Goal: Transaction & Acquisition: Purchase product/service

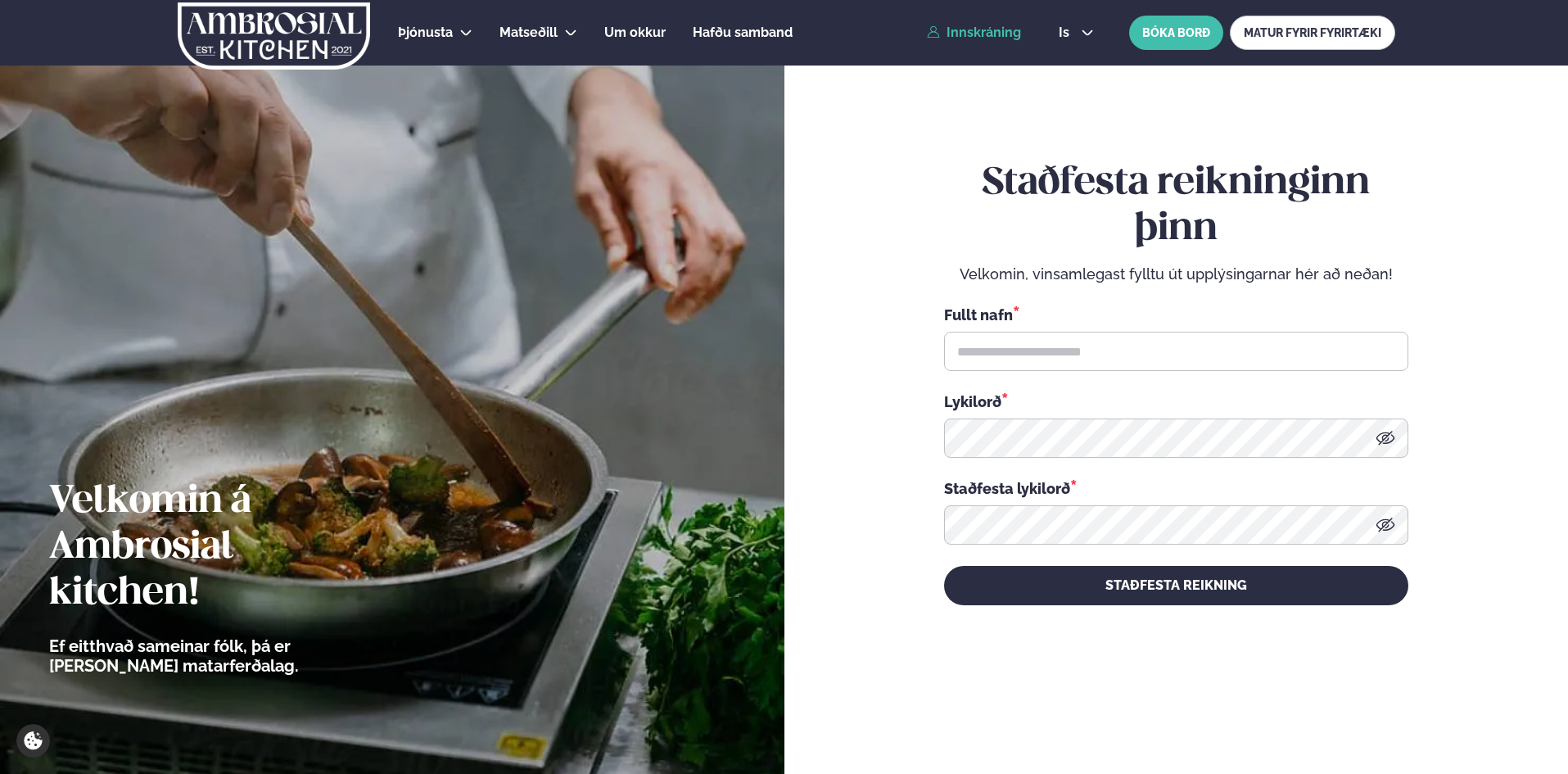
click at [1005, 26] on link "Innskráning" at bounding box center [973, 33] width 94 height 15
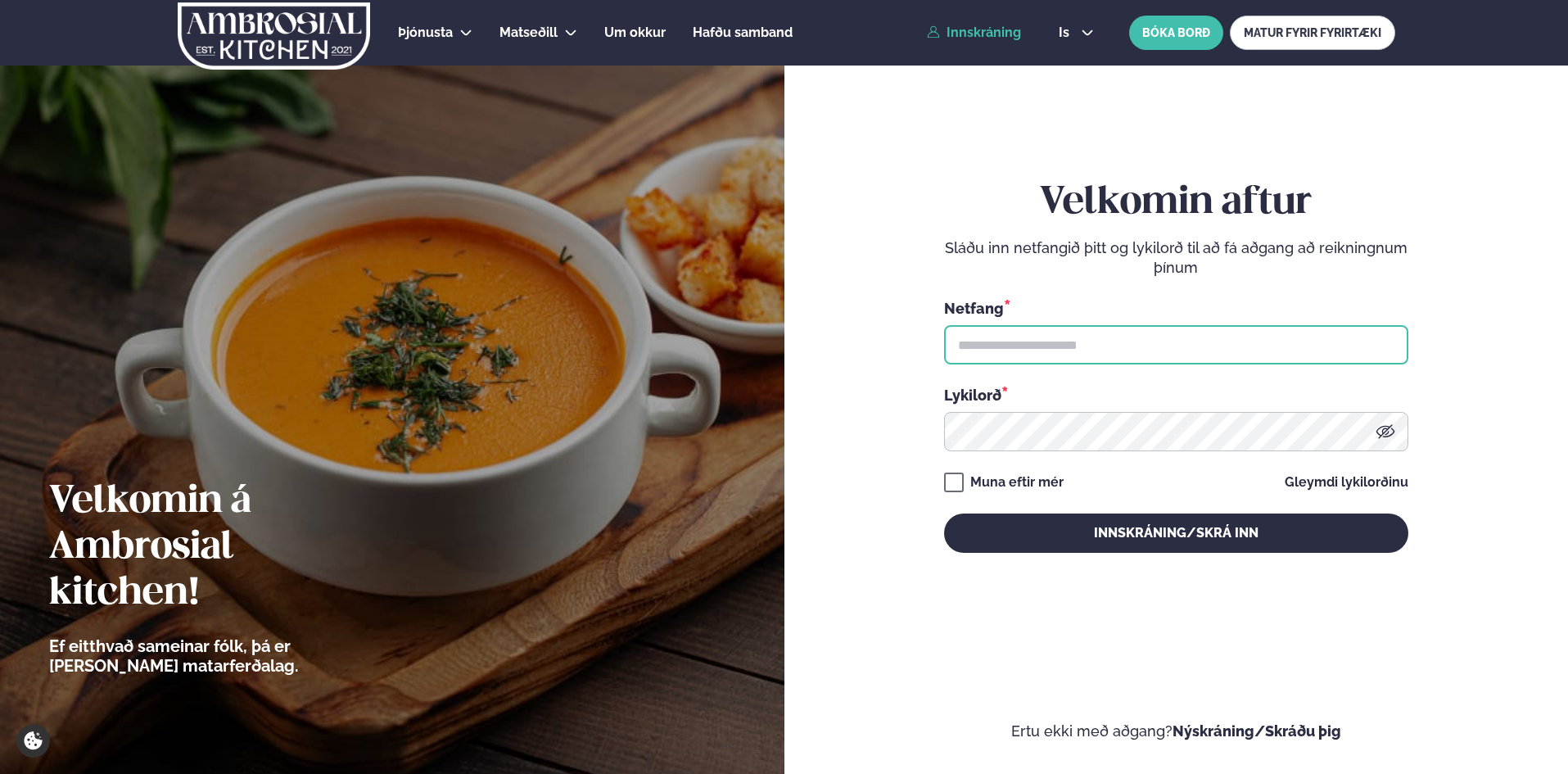
type input "**********"
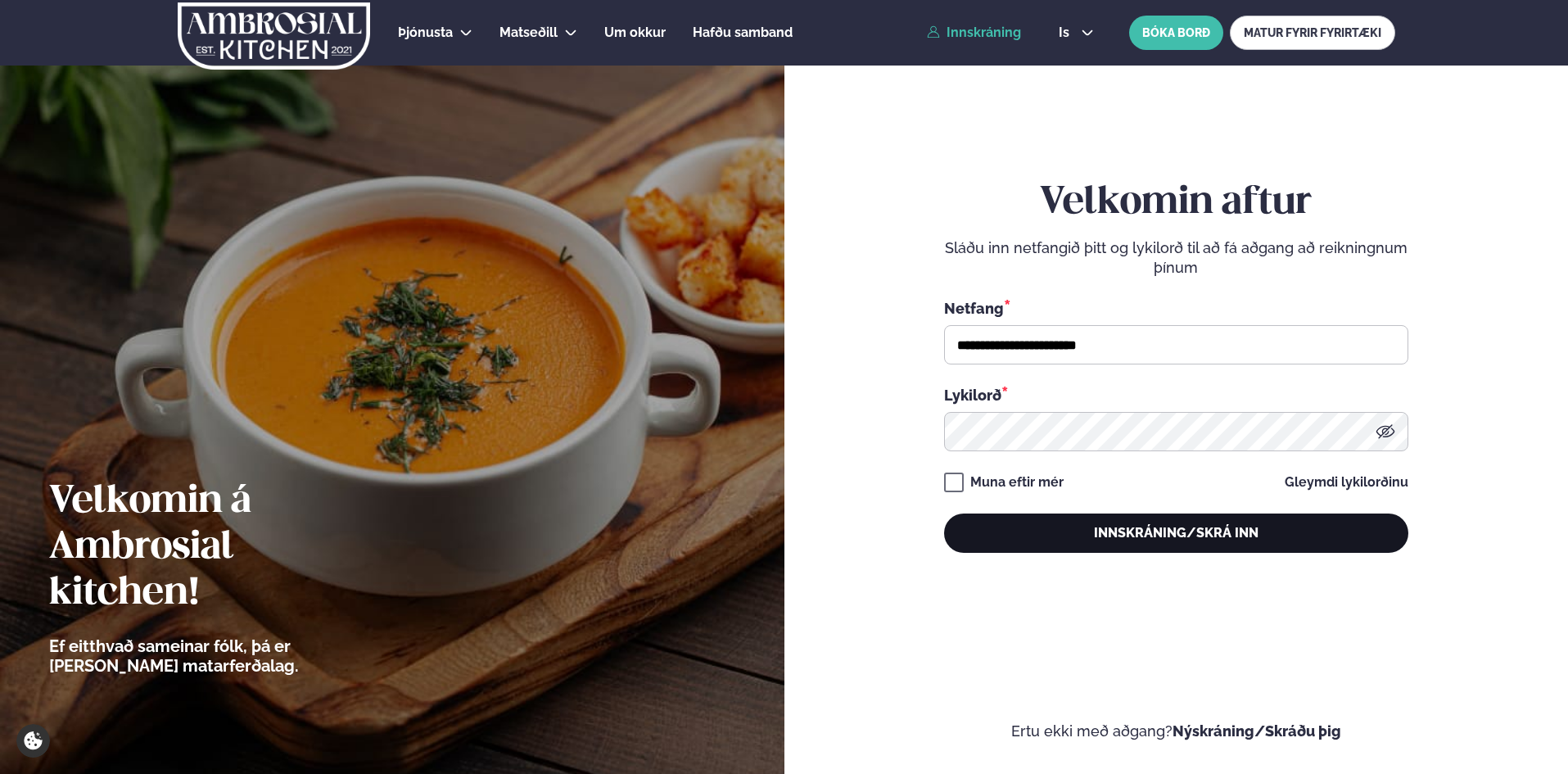
click at [1112, 522] on button "Innskráning/Skrá inn" at bounding box center [1175, 533] width 464 height 40
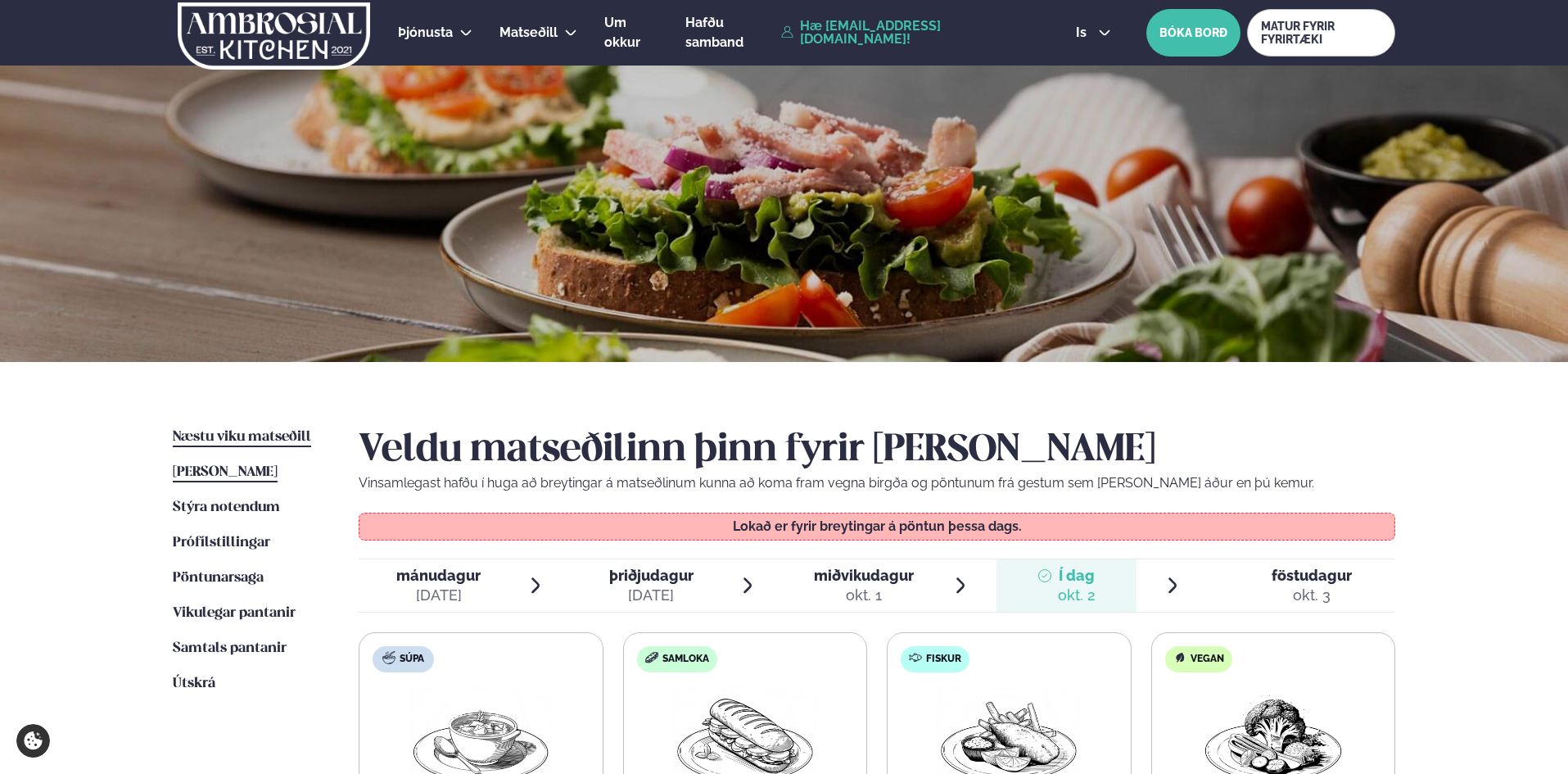
click at [223, 437] on span "Næstu viku matseðill" at bounding box center [242, 437] width 139 height 14
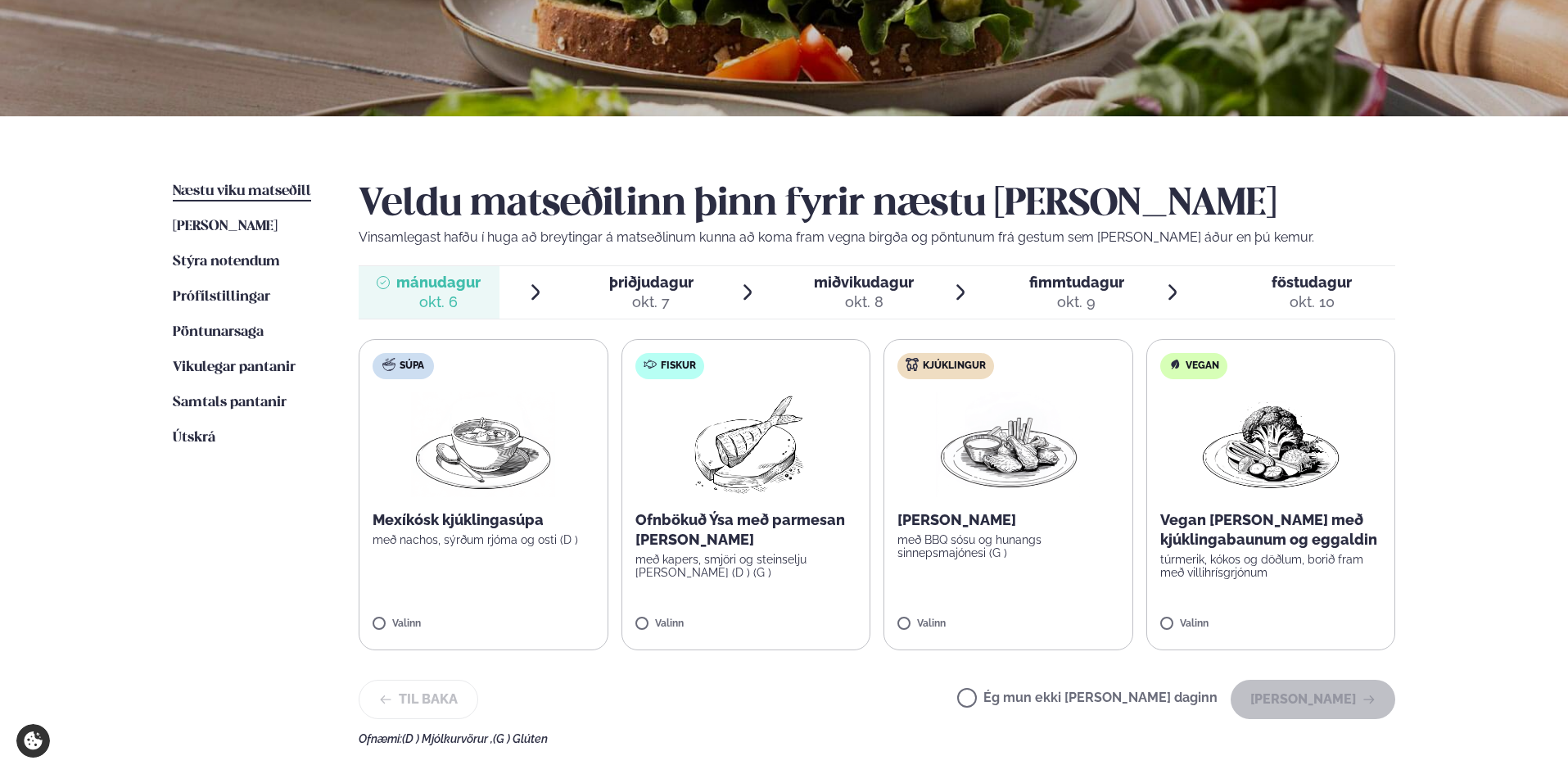
scroll to position [328, 0]
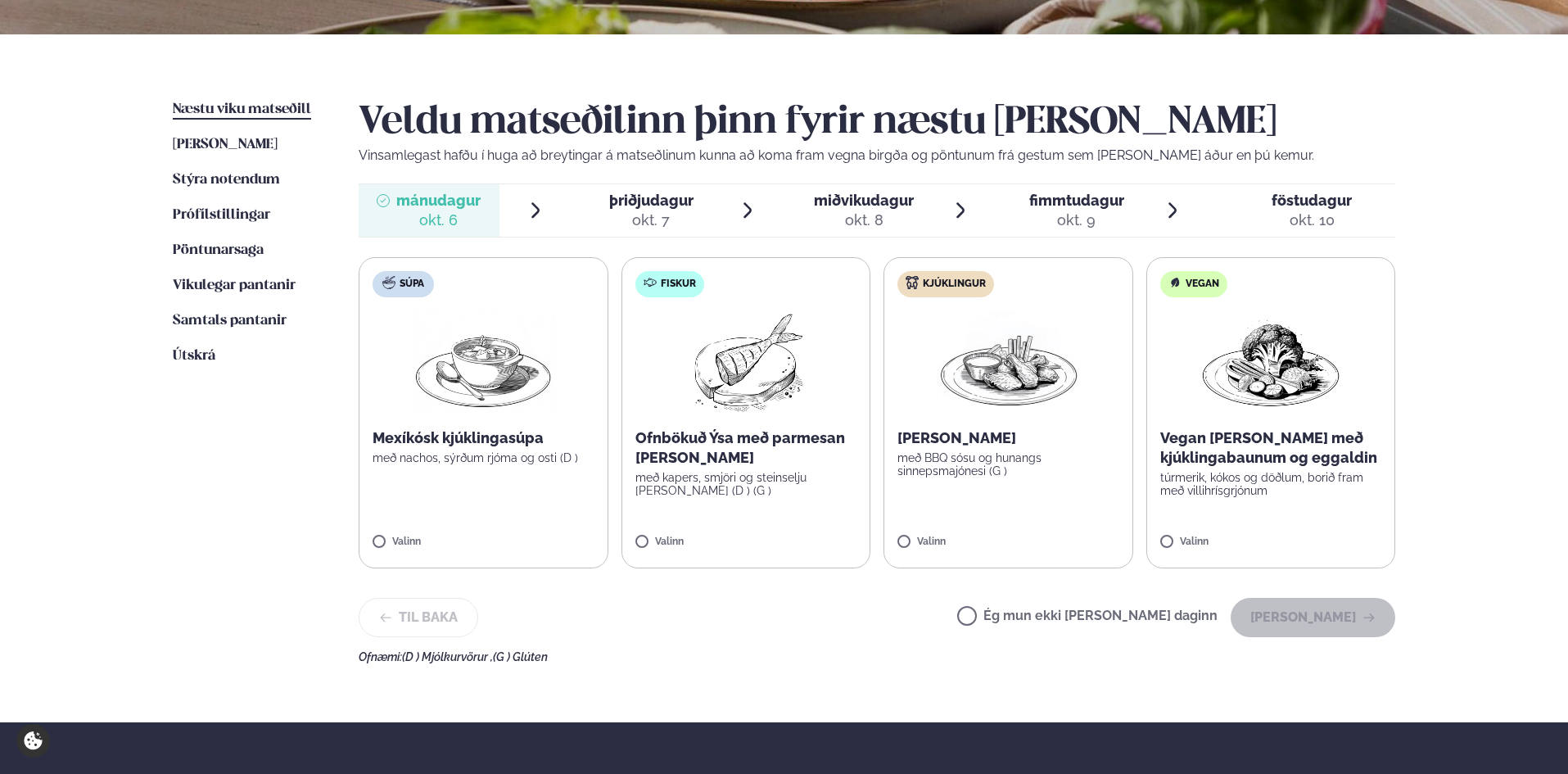
click at [759, 545] on div "Valinn" at bounding box center [746, 543] width 222 height 14
click at [808, 532] on div at bounding box center [793, 534] width 62 height 33
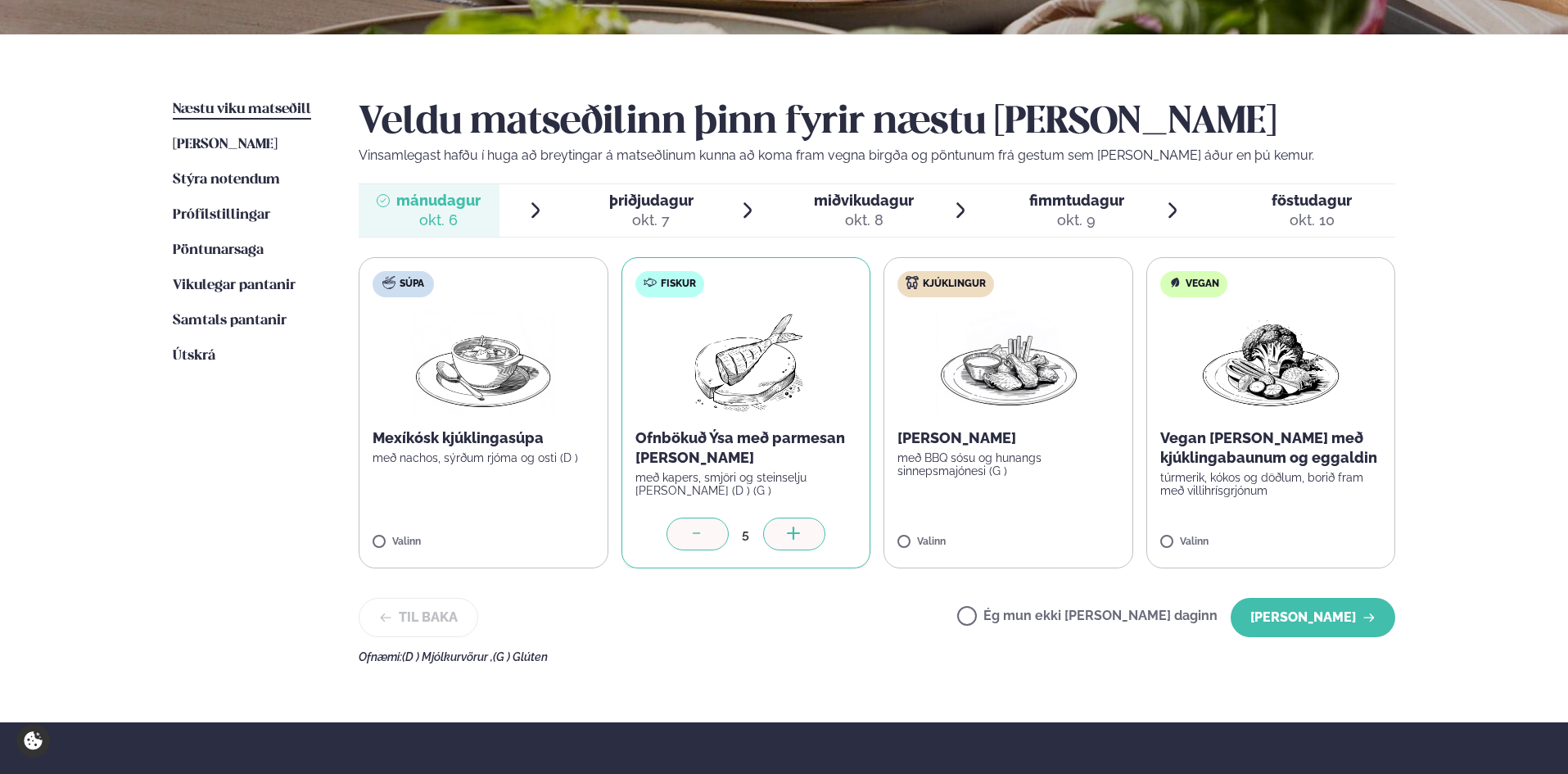
click at [808, 532] on div at bounding box center [793, 534] width 62 height 33
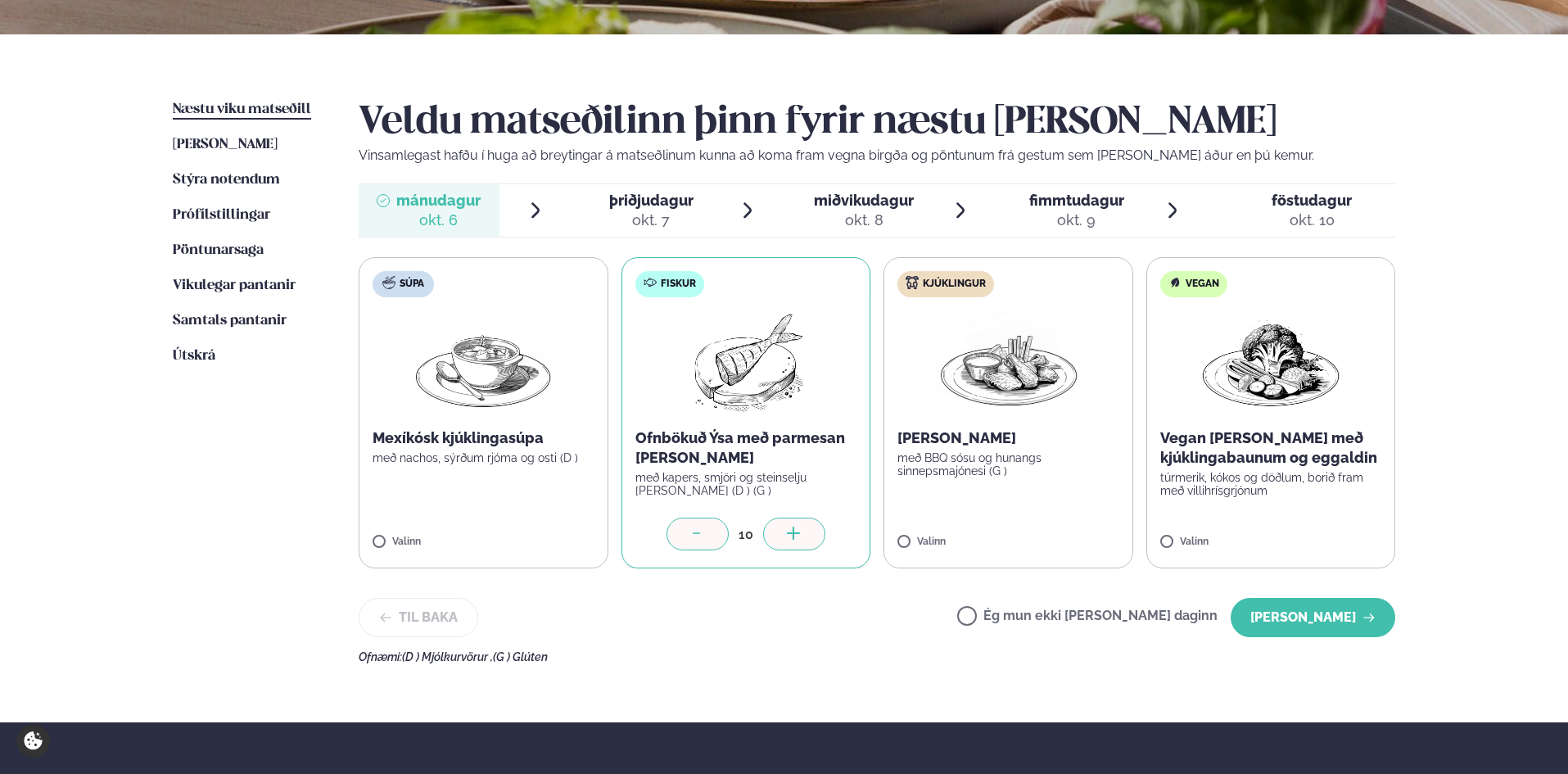
click at [808, 532] on div at bounding box center [793, 534] width 62 height 33
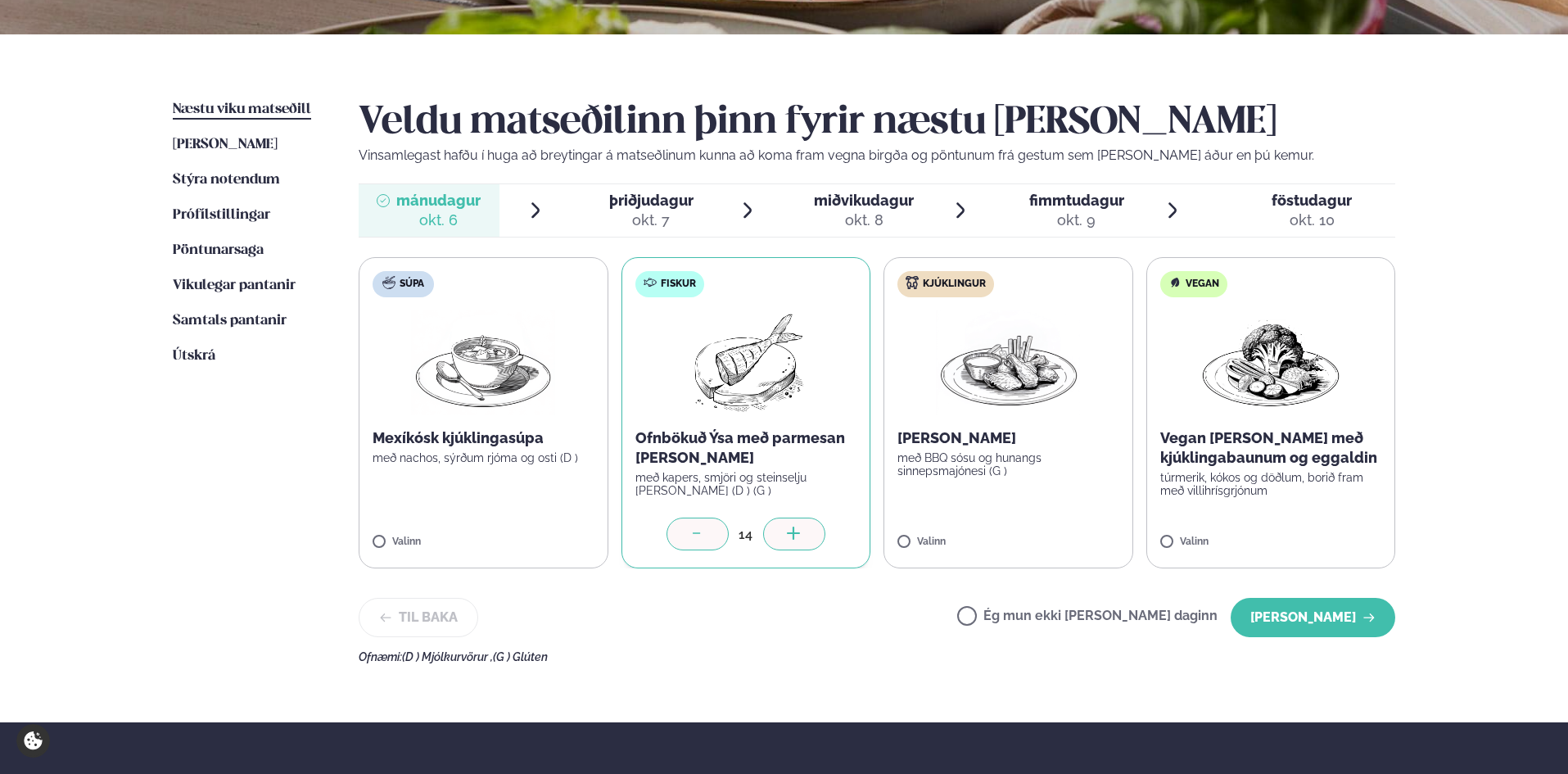
click at [808, 532] on div at bounding box center [793, 534] width 62 height 33
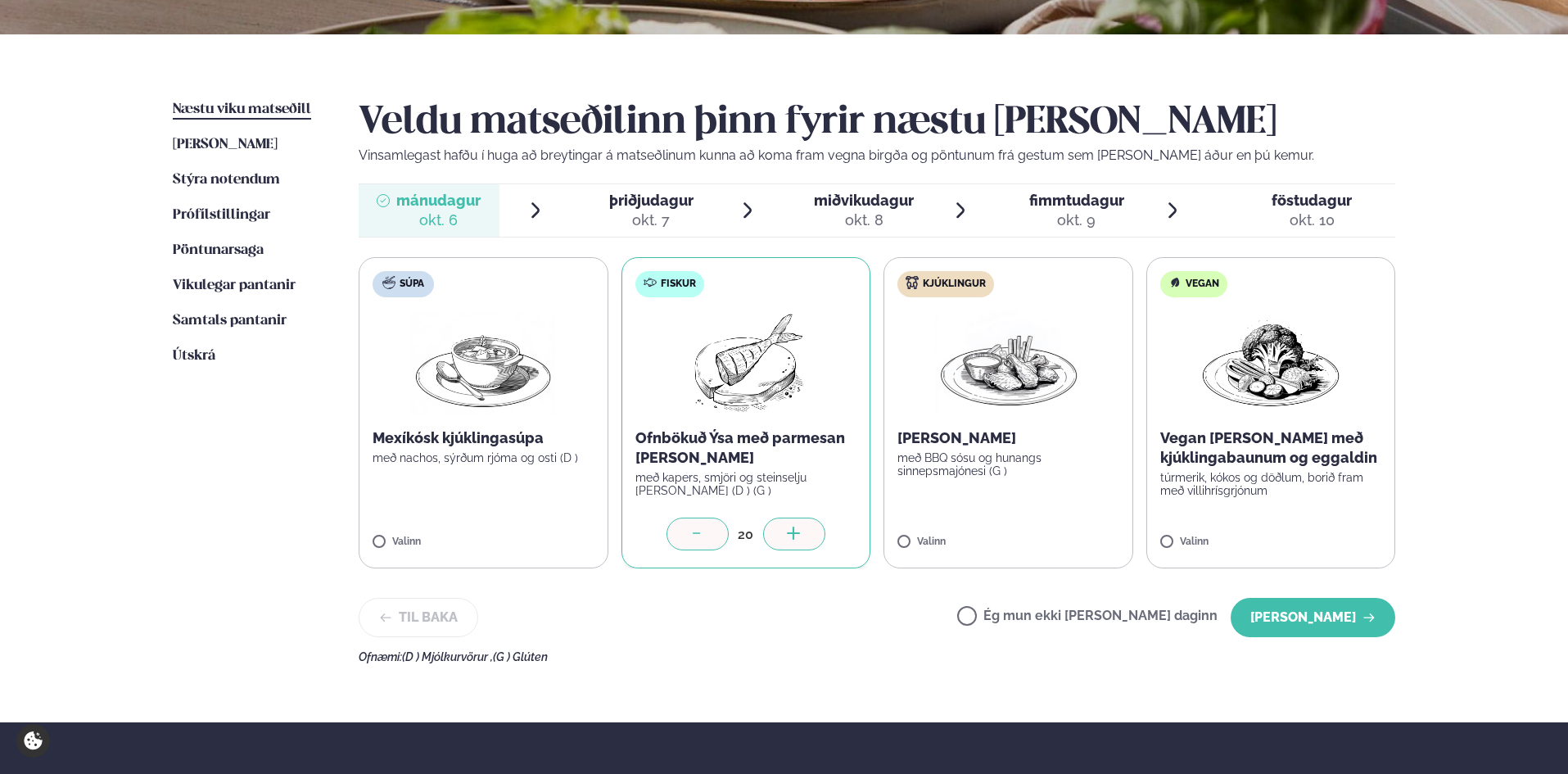
click at [808, 532] on div at bounding box center [793, 534] width 62 height 33
click at [1071, 525] on label "Kjúklingur [PERSON_NAME] með BBQ sósu og hunangs sinnepsmajónesi (G ) Valinn" at bounding box center [1008, 413] width 250 height 311
click at [1067, 529] on div at bounding box center [1056, 534] width 62 height 33
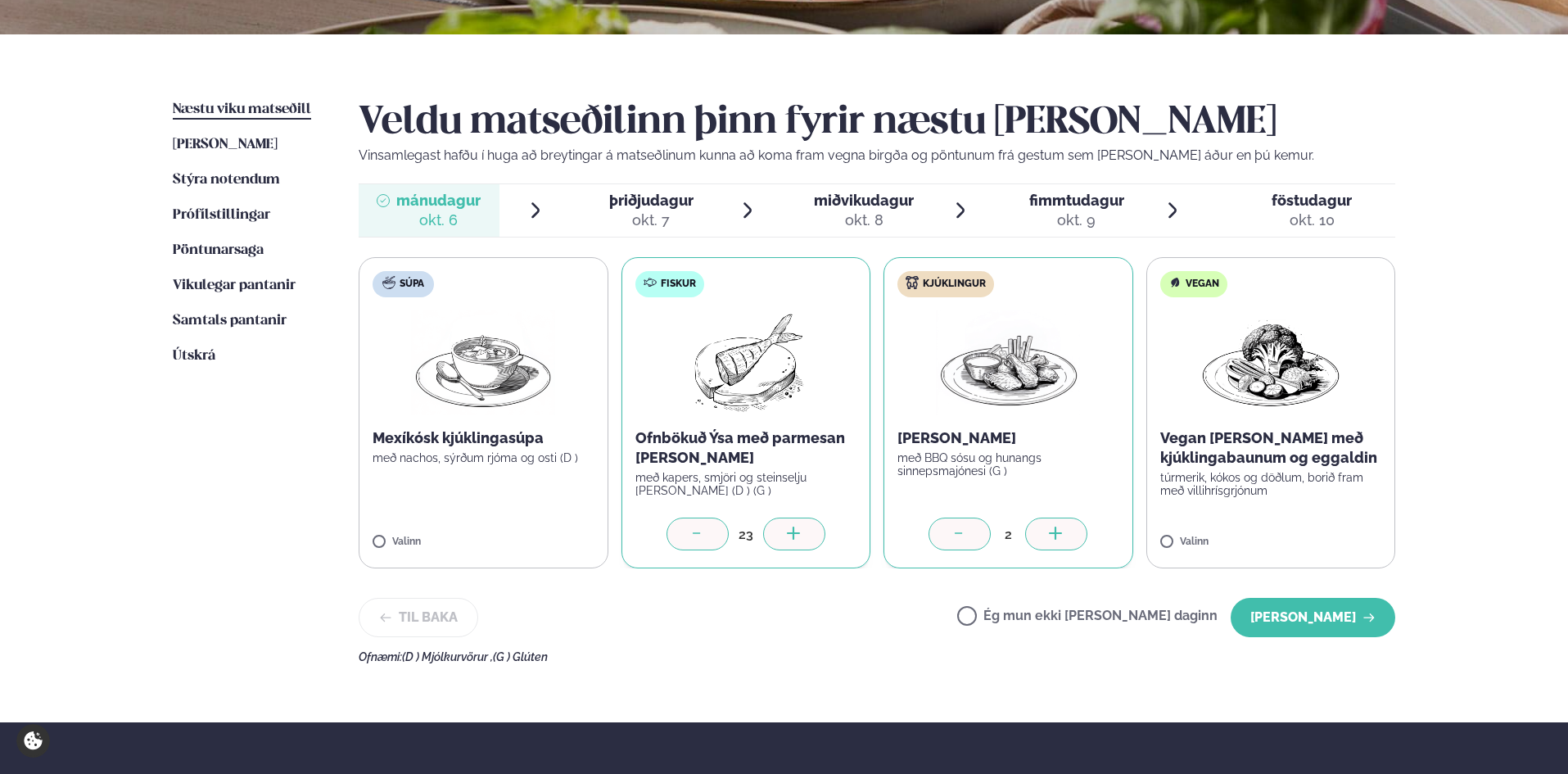
click at [1067, 529] on div at bounding box center [1056, 534] width 62 height 33
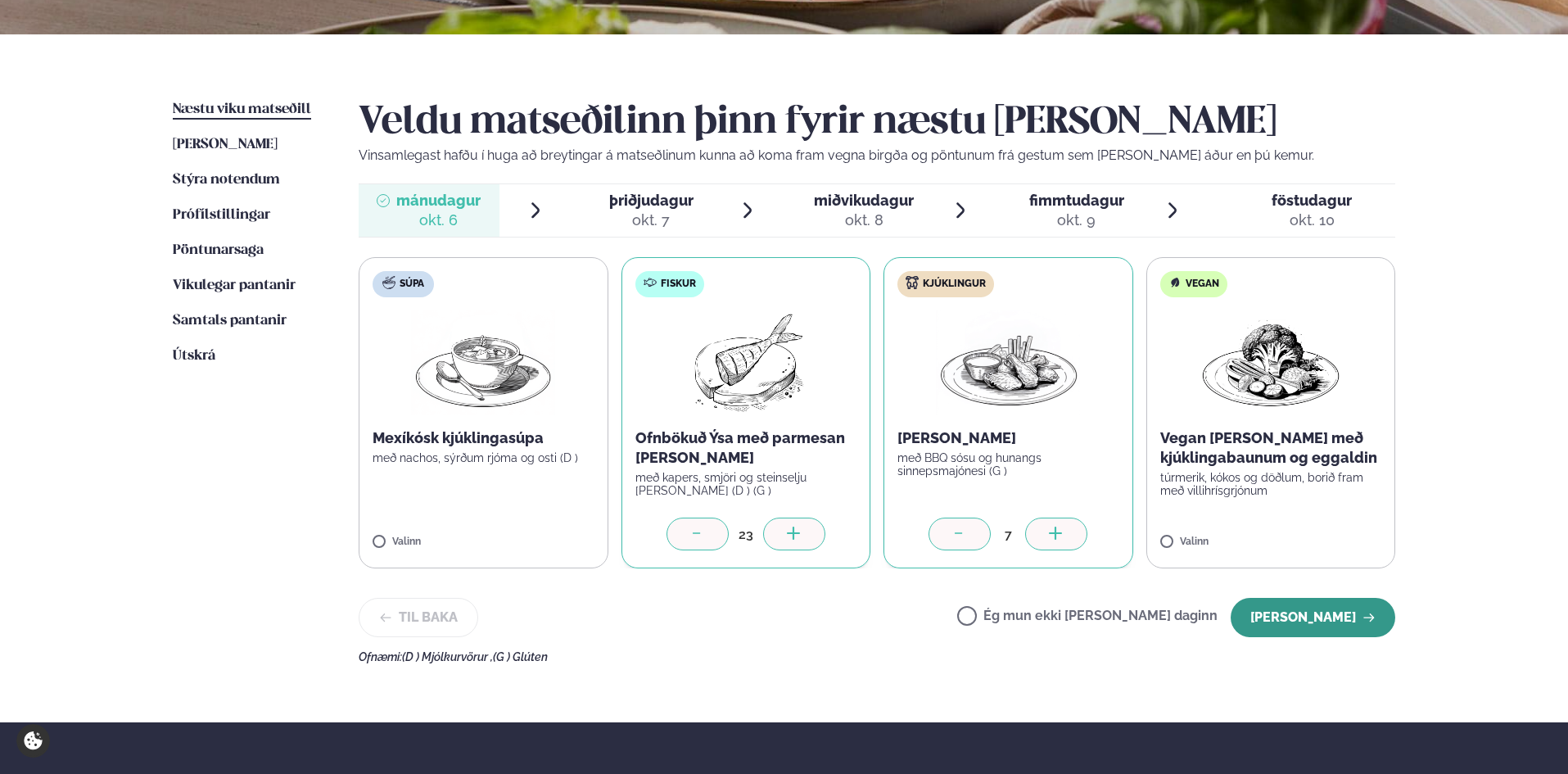
click at [1333, 615] on button "[PERSON_NAME]" at bounding box center [1312, 617] width 164 height 40
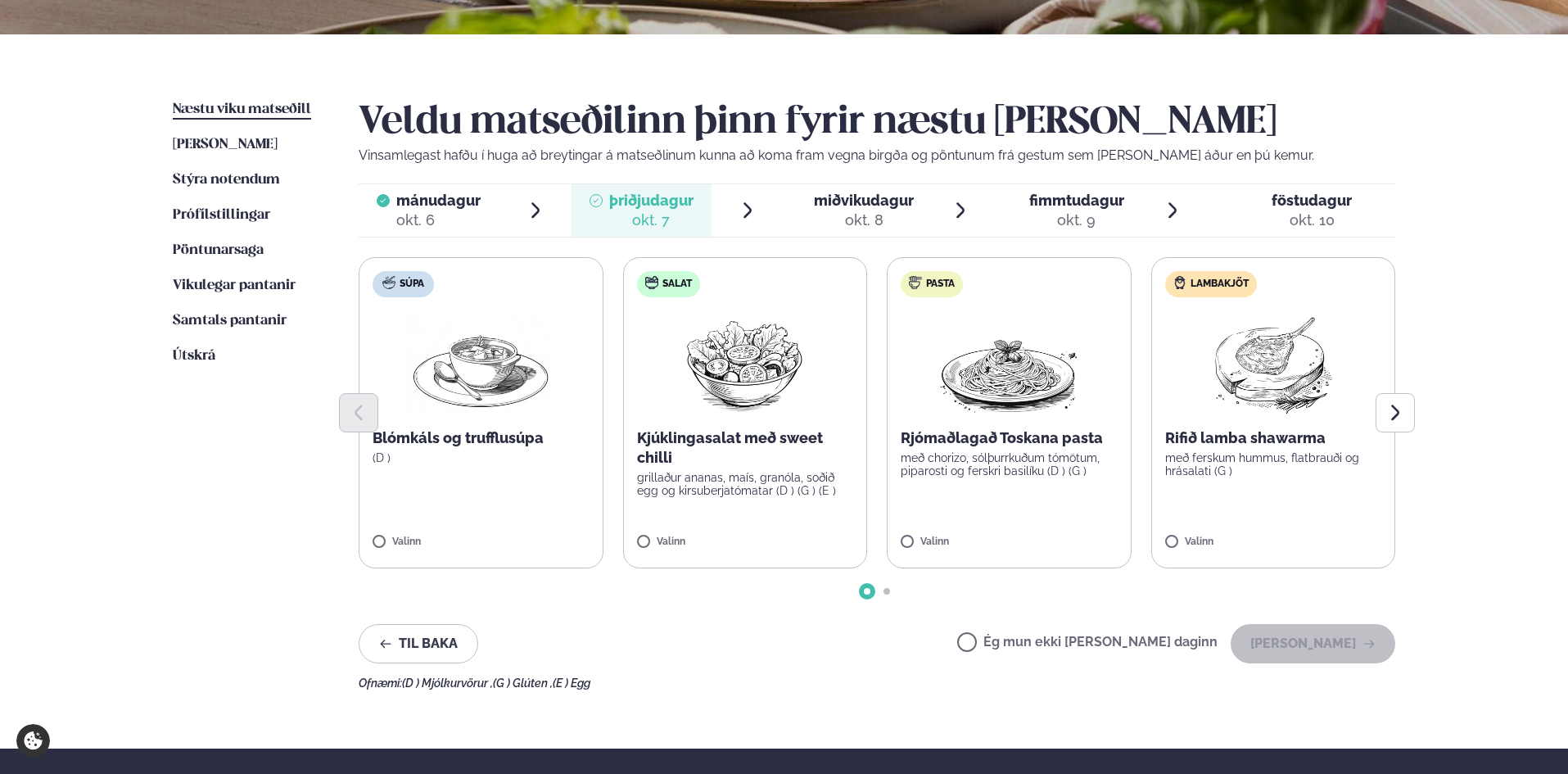
click at [831, 541] on div "Valinn" at bounding box center [745, 543] width 217 height 14
click at [816, 536] on div at bounding box center [793, 534] width 62 height 33
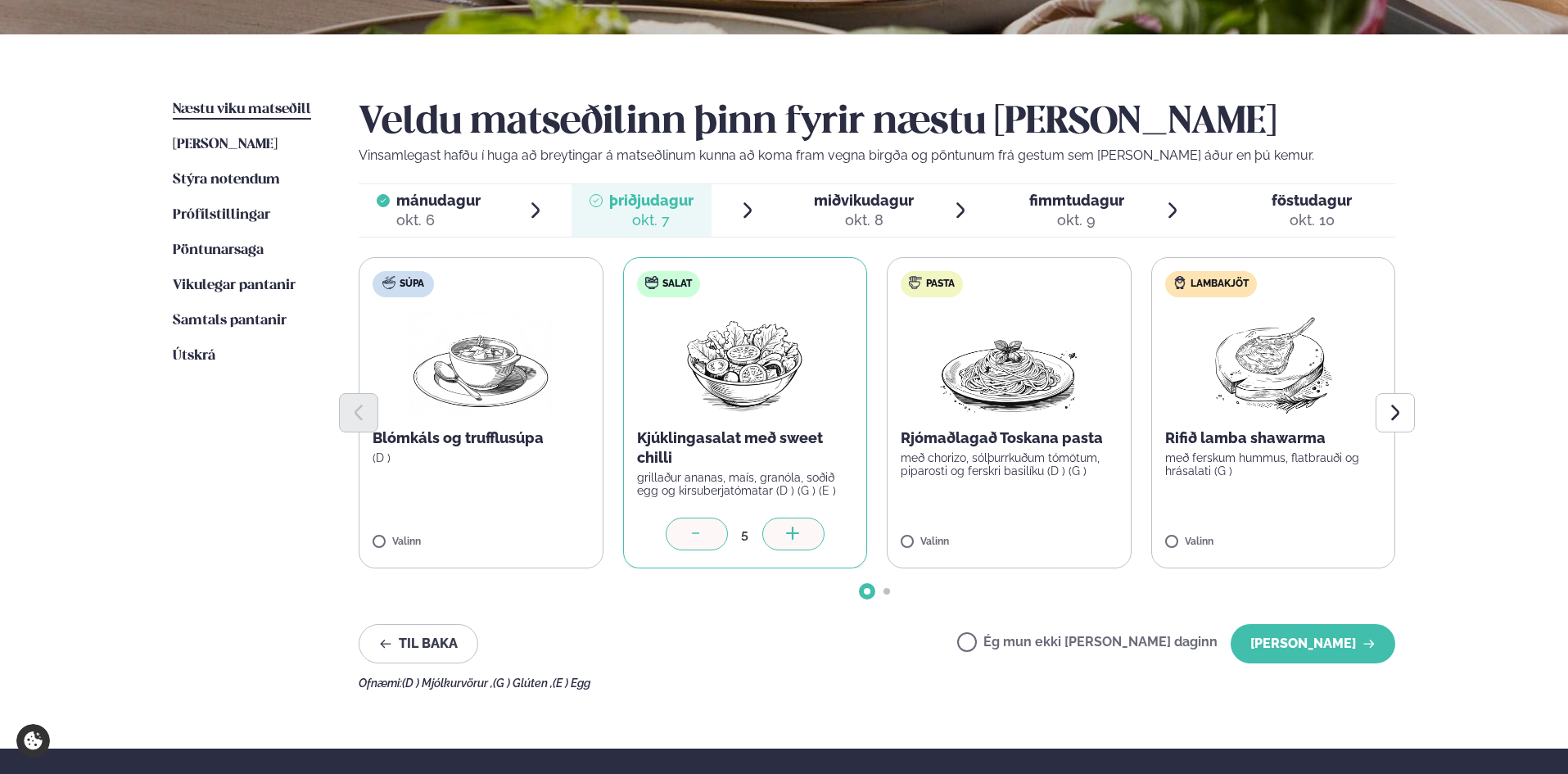
click at [816, 536] on div at bounding box center [793, 534] width 62 height 33
click at [1086, 540] on div "Valinn" at bounding box center [1009, 543] width 217 height 14
click at [1070, 536] on div at bounding box center [1057, 534] width 62 height 33
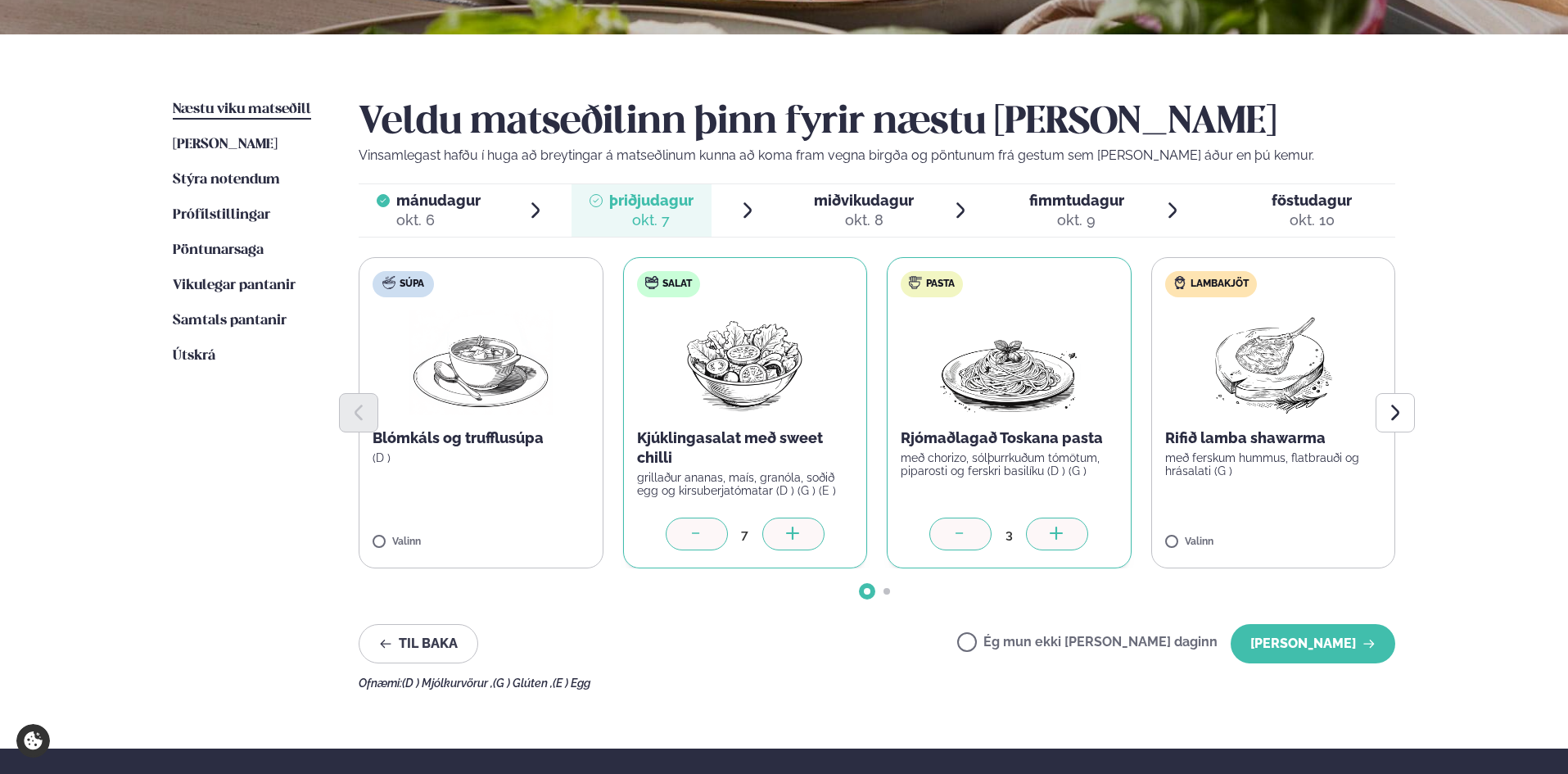
click at [1070, 536] on div at bounding box center [1057, 534] width 62 height 33
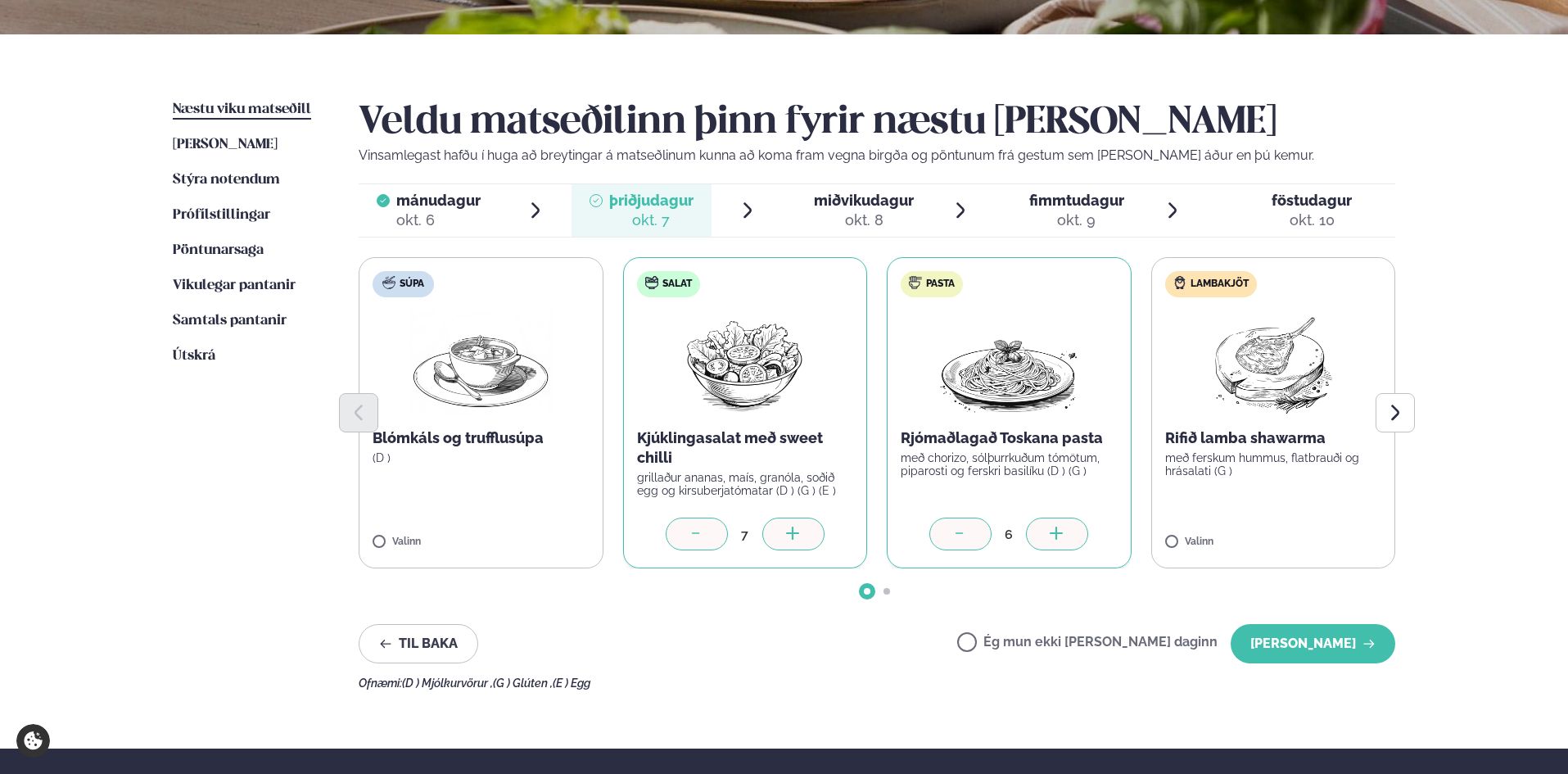
click at [1070, 536] on div at bounding box center [1057, 534] width 62 height 33
click at [1346, 526] on label "Lambakjöt Rifið lamba shawarma með ferskum hummus, flatbrauði og hrásalati (G )…" at bounding box center [1273, 413] width 245 height 311
click at [1340, 527] on div at bounding box center [1321, 534] width 62 height 33
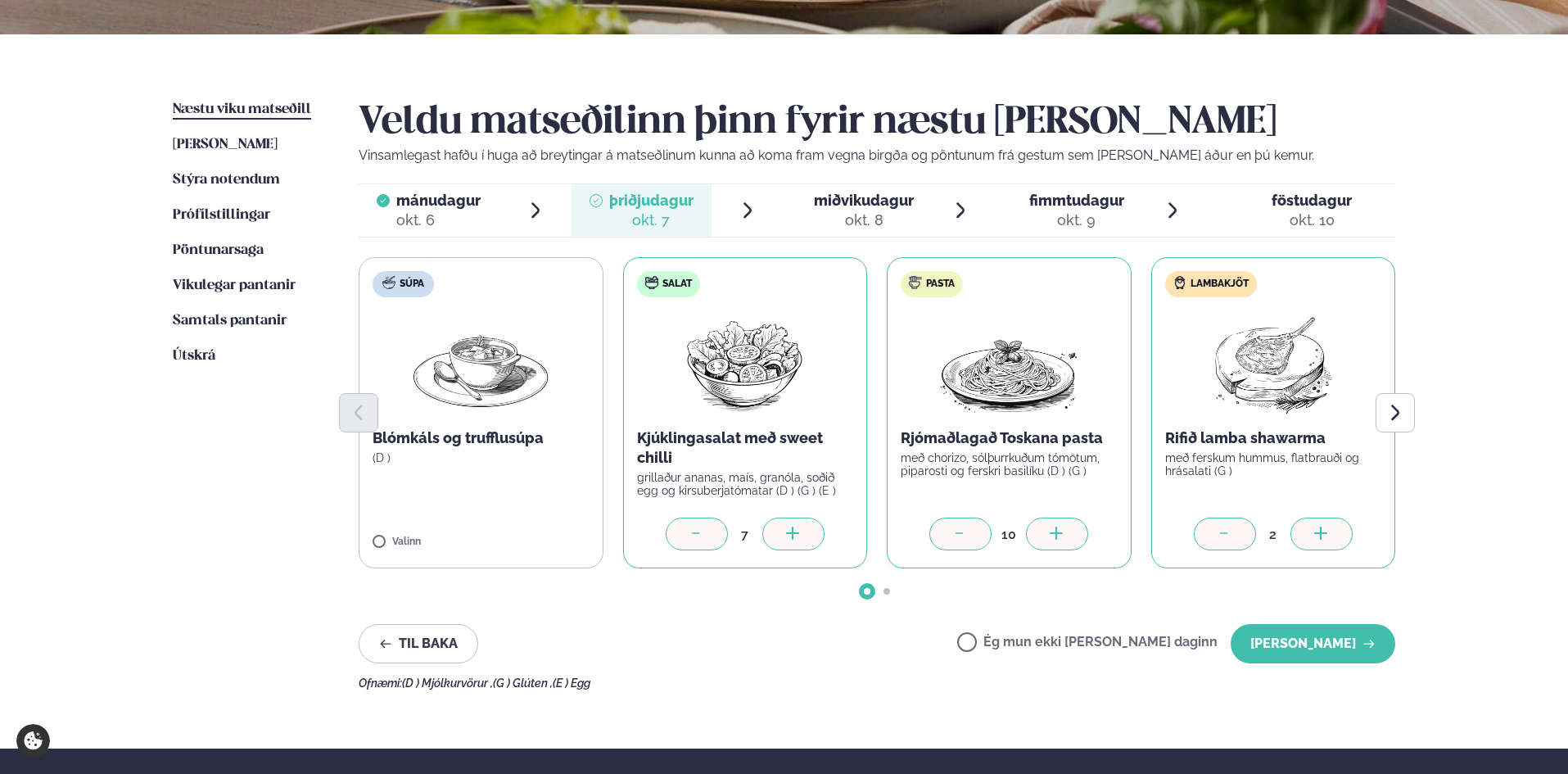
click at [1340, 527] on div at bounding box center [1321, 534] width 62 height 33
click at [1340, 527] on div at bounding box center [1320, 534] width 62 height 33
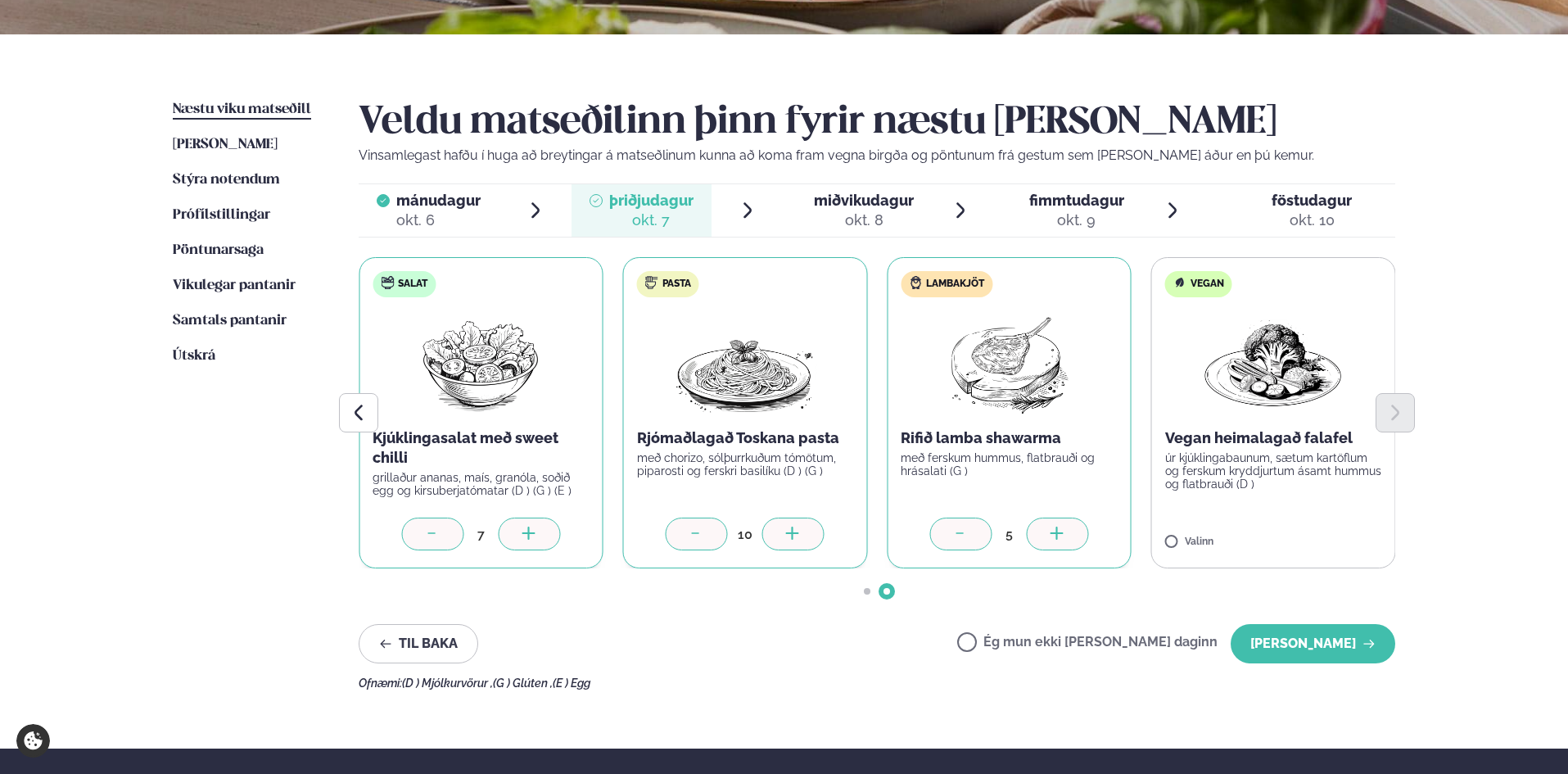
click at [1071, 531] on div at bounding box center [1057, 534] width 62 height 33
click at [1367, 522] on label "Vegan Vegan heimalagað falafel úr kjúklingabaunum, sætum kartöflum og ferskum k…" at bounding box center [1273, 413] width 245 height 311
click at [1307, 527] on div at bounding box center [1321, 534] width 62 height 33
click at [1315, 639] on button "[PERSON_NAME]" at bounding box center [1312, 644] width 164 height 40
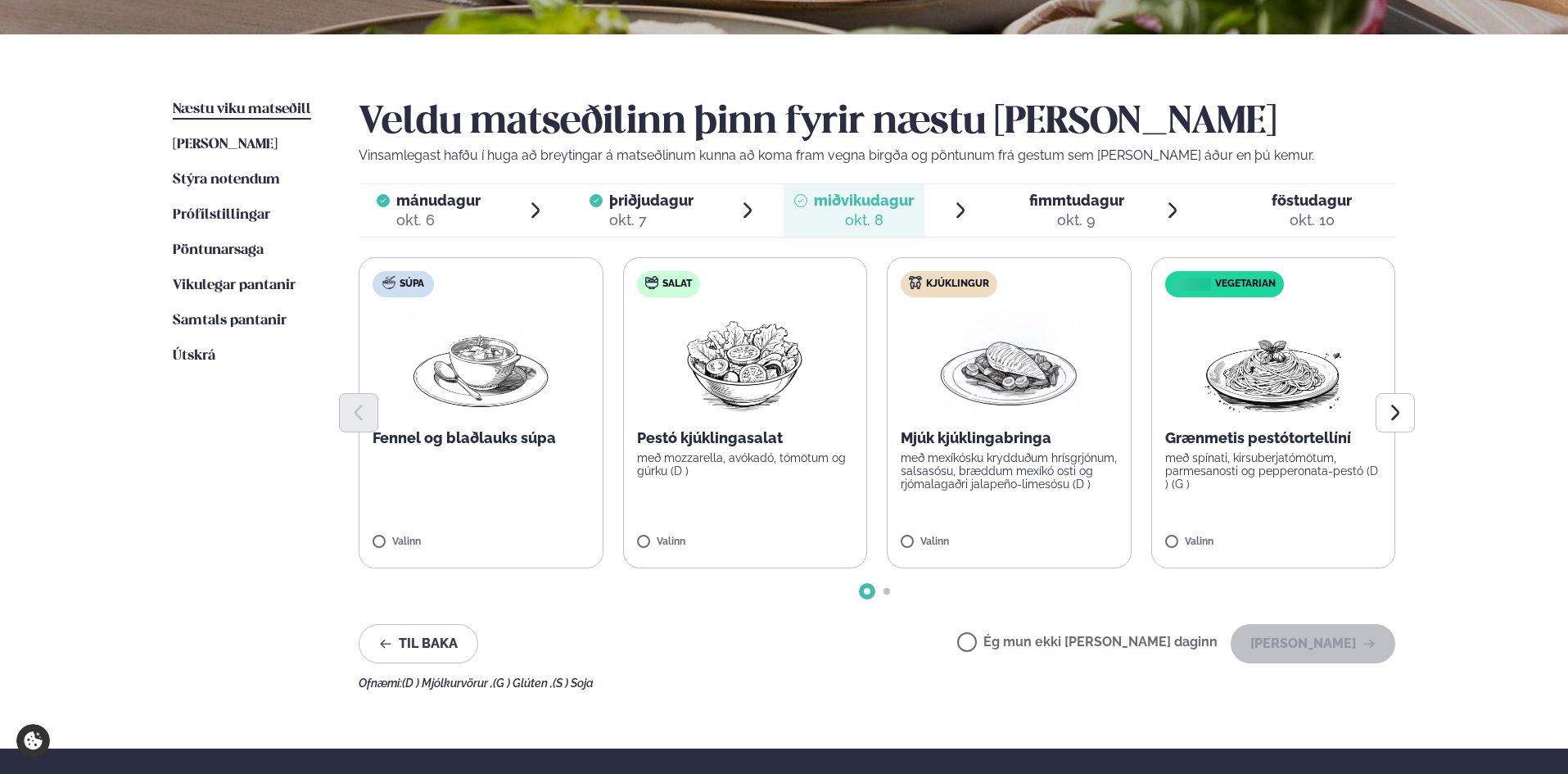
click at [812, 522] on label "Salat Pestó kjúklingasalat með mozzarella, avókadó, tómötum og gúrku (D ) Valinn" at bounding box center [745, 413] width 245 height 311
click at [799, 525] on div at bounding box center [793, 534] width 62 height 33
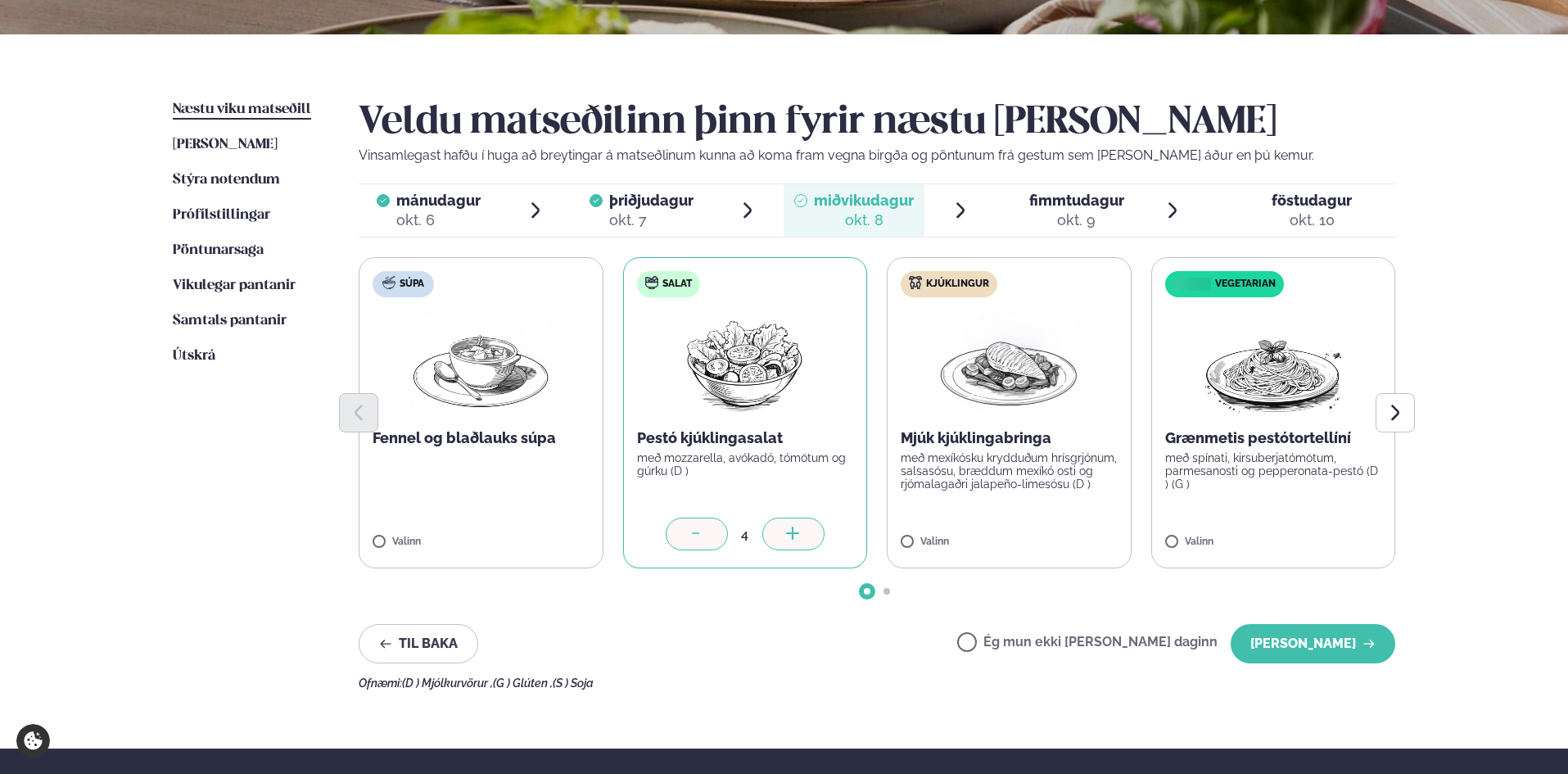
click at [799, 525] on div at bounding box center [793, 534] width 62 height 33
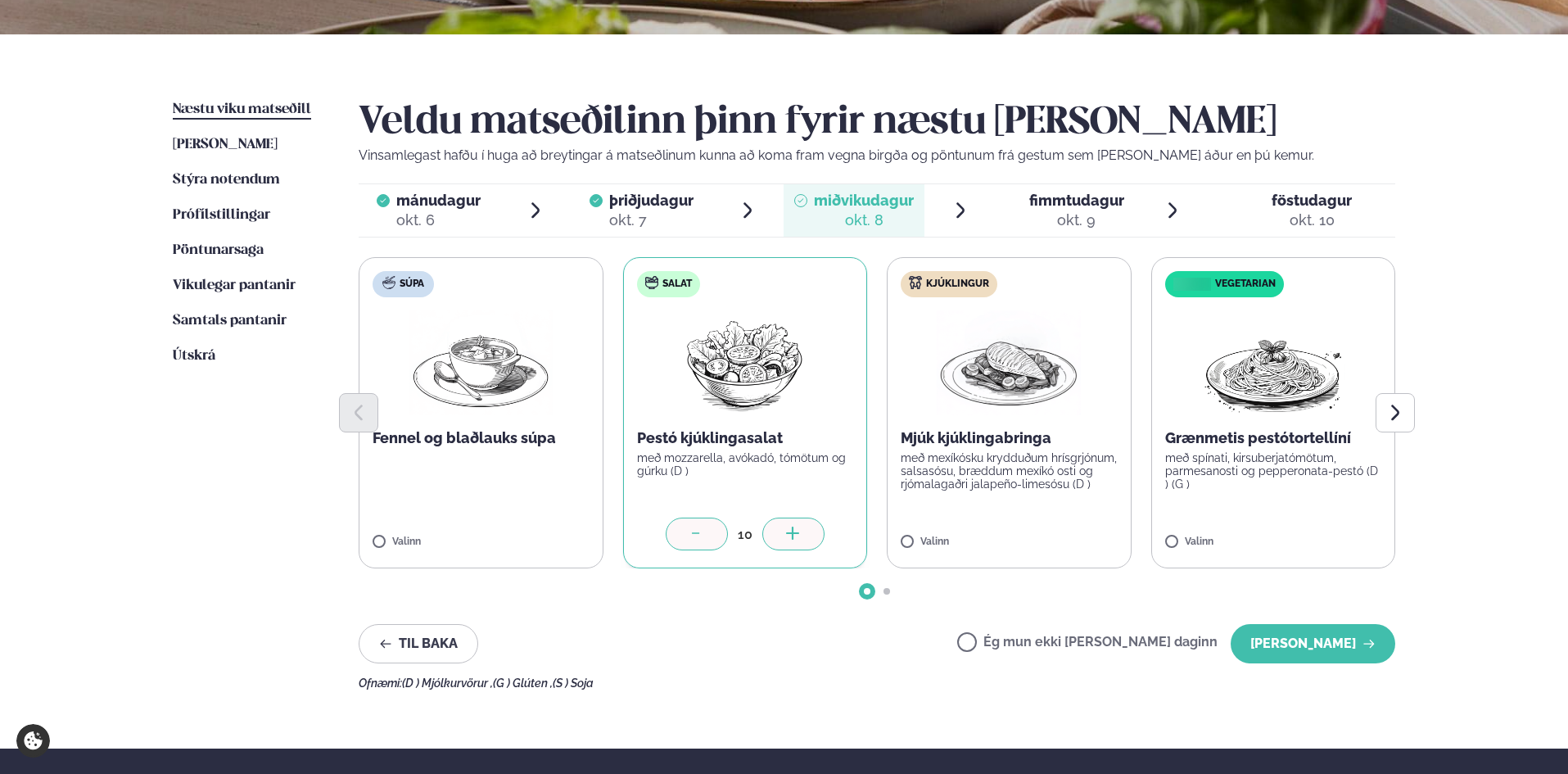
click at [799, 525] on div at bounding box center [793, 534] width 62 height 33
click at [699, 525] on div at bounding box center [696, 534] width 62 height 33
click at [1098, 527] on label "Kjúklingur Mjúk kjúklingabringa með mexíkósku krydduðum hrísgrjónum, salsasósu,…" at bounding box center [1009, 413] width 245 height 311
click at [1059, 531] on icon at bounding box center [1057, 535] width 16 height 17
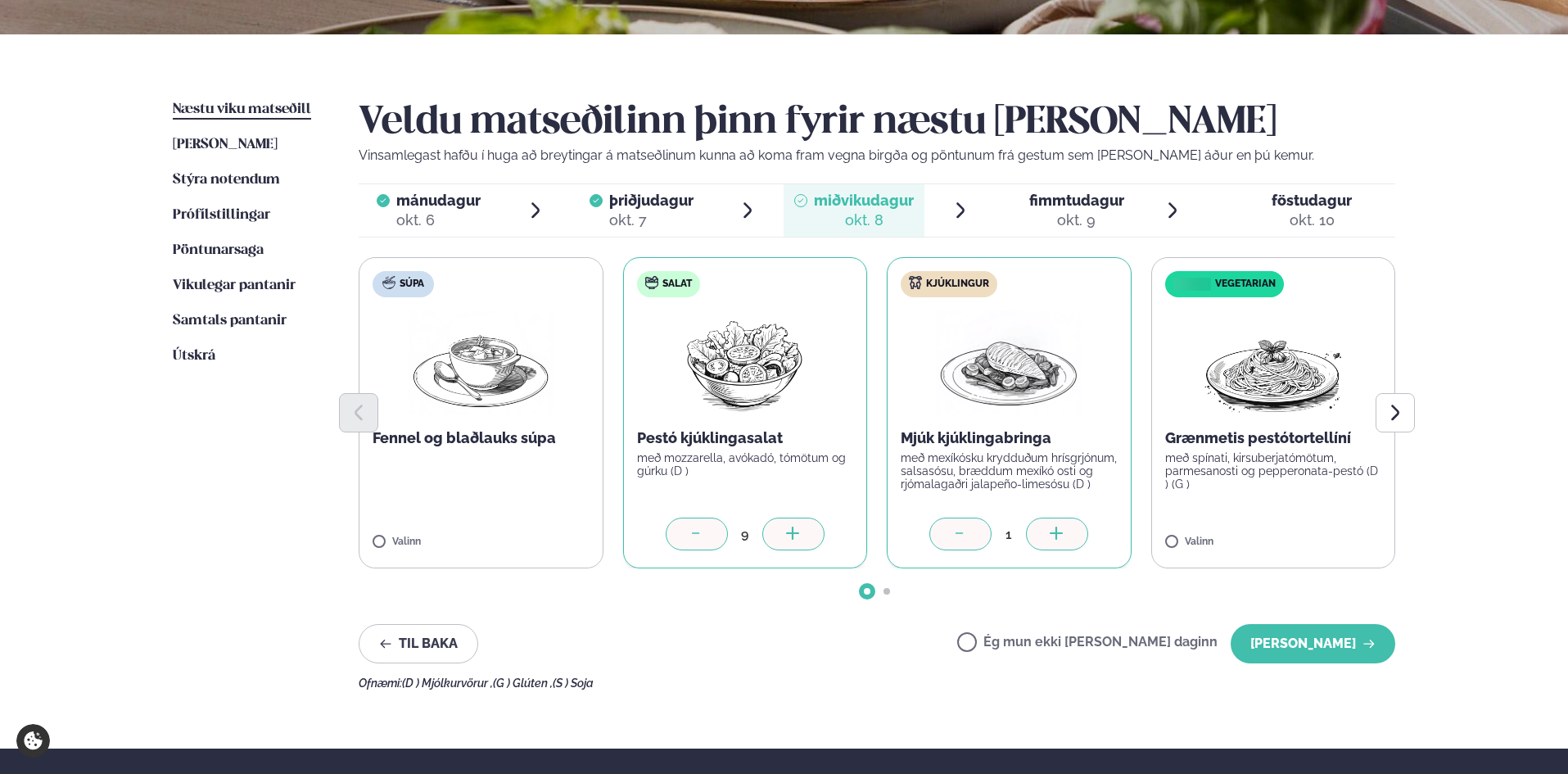
click at [1059, 531] on icon at bounding box center [1057, 535] width 16 height 17
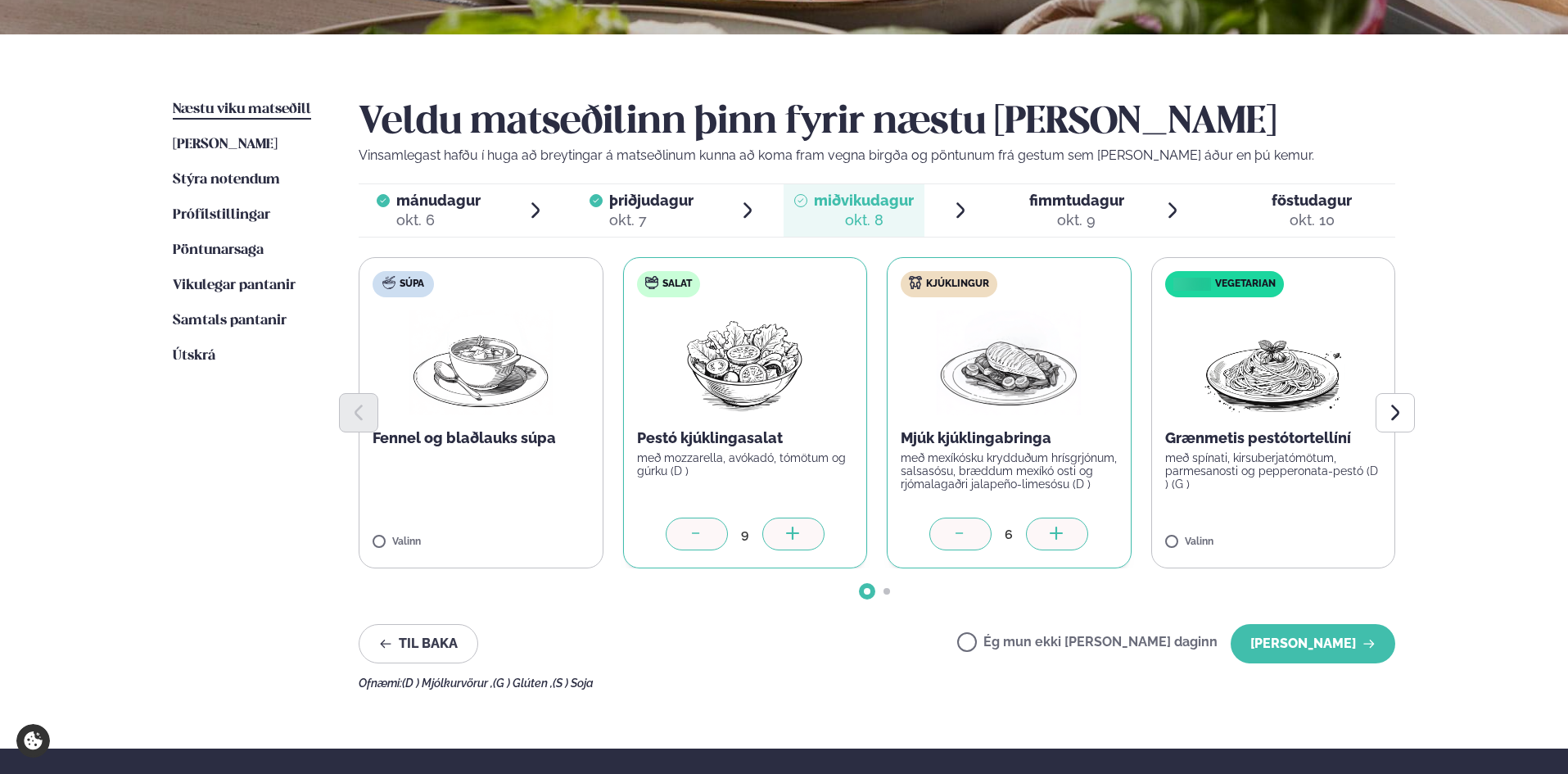
click at [1059, 531] on icon at bounding box center [1057, 535] width 16 height 17
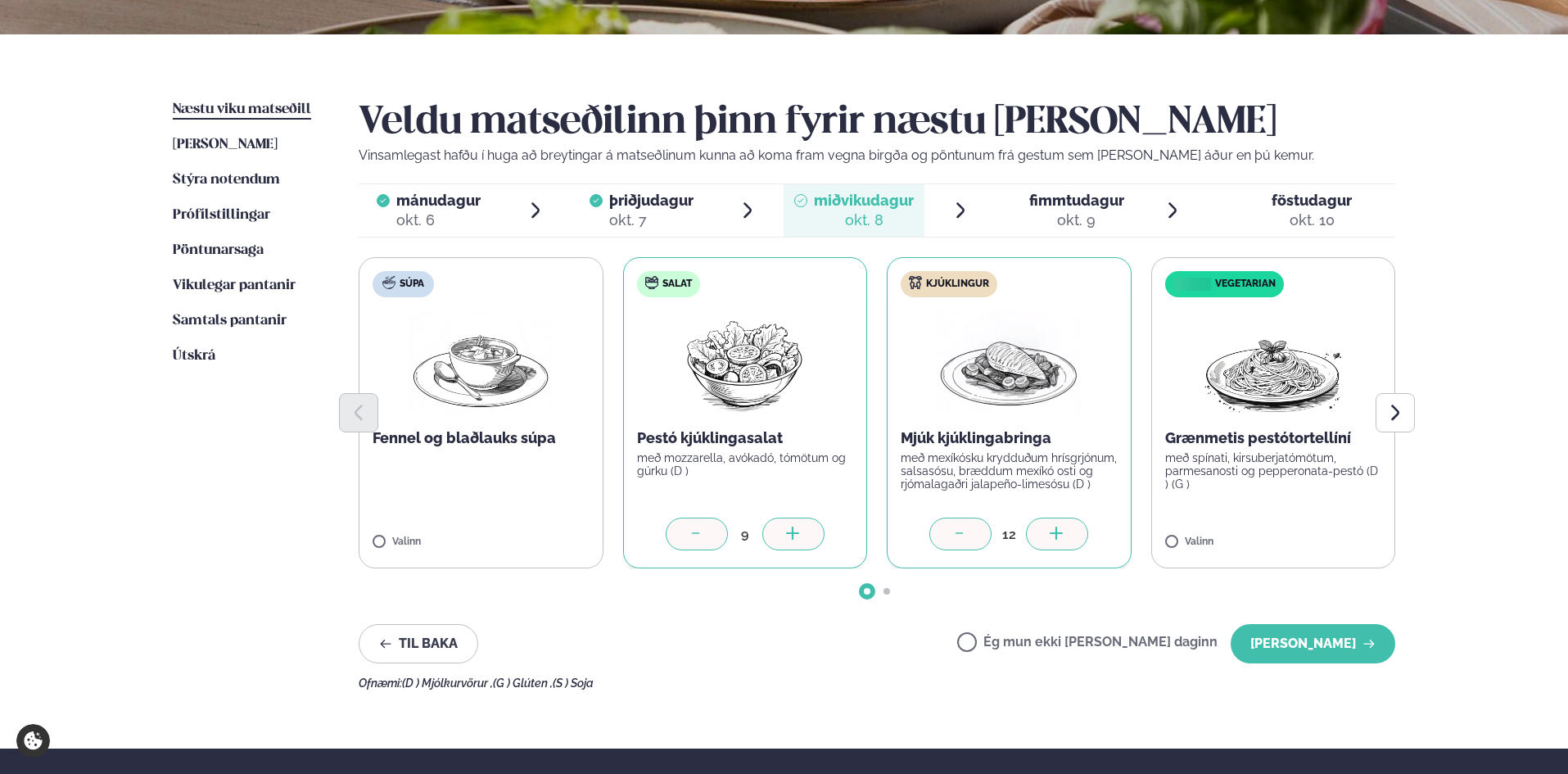
click at [1059, 531] on icon at bounding box center [1057, 535] width 16 height 17
click at [1338, 532] on label "Vegetarian Grænmetis pestótortellíní með spínati, kirsuberjatómötum, parmesanos…" at bounding box center [1273, 413] width 245 height 311
click at [1336, 531] on div at bounding box center [1321, 534] width 62 height 33
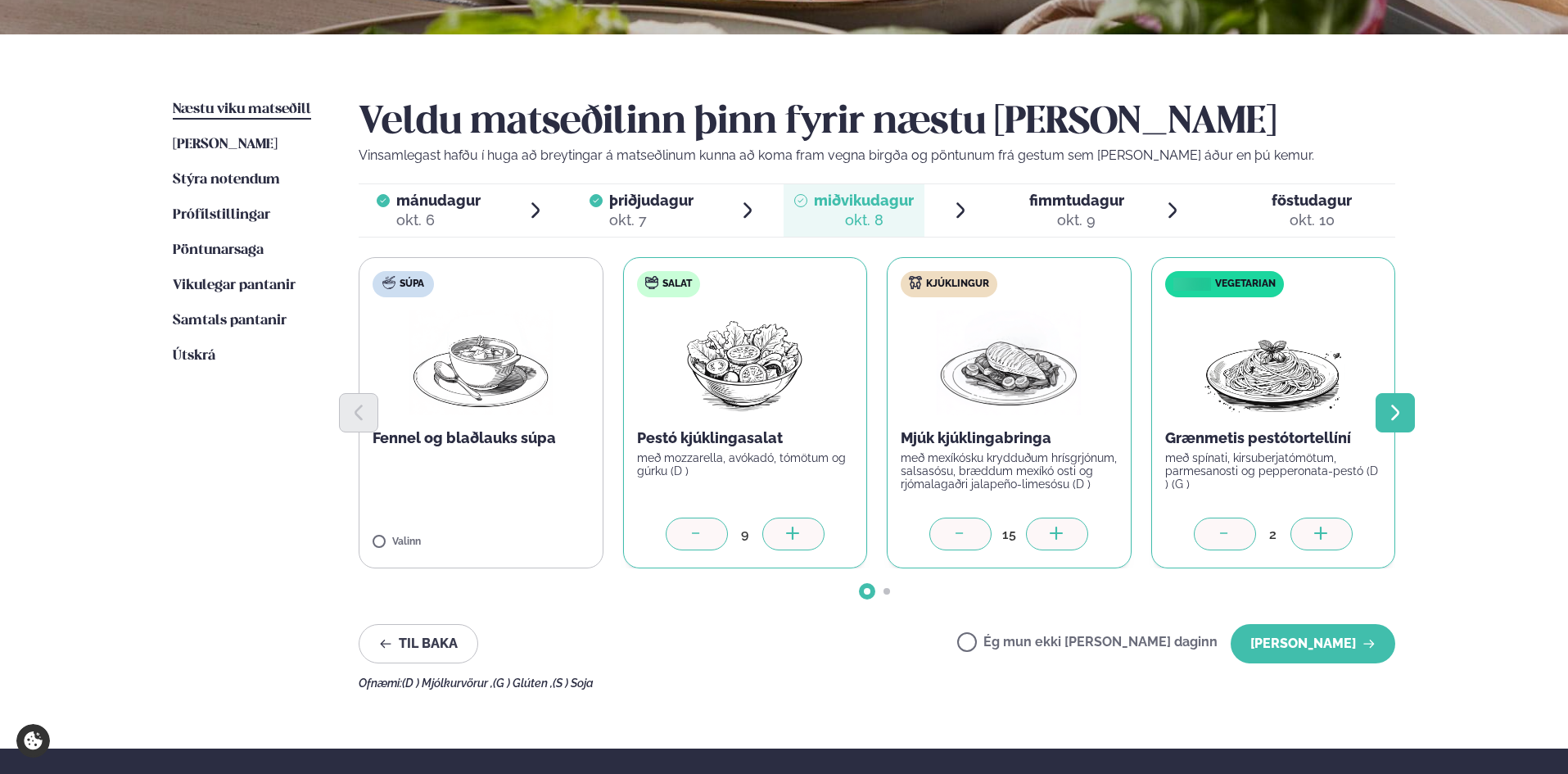
click at [1391, 416] on icon "Next slide" at bounding box center [1395, 413] width 20 height 20
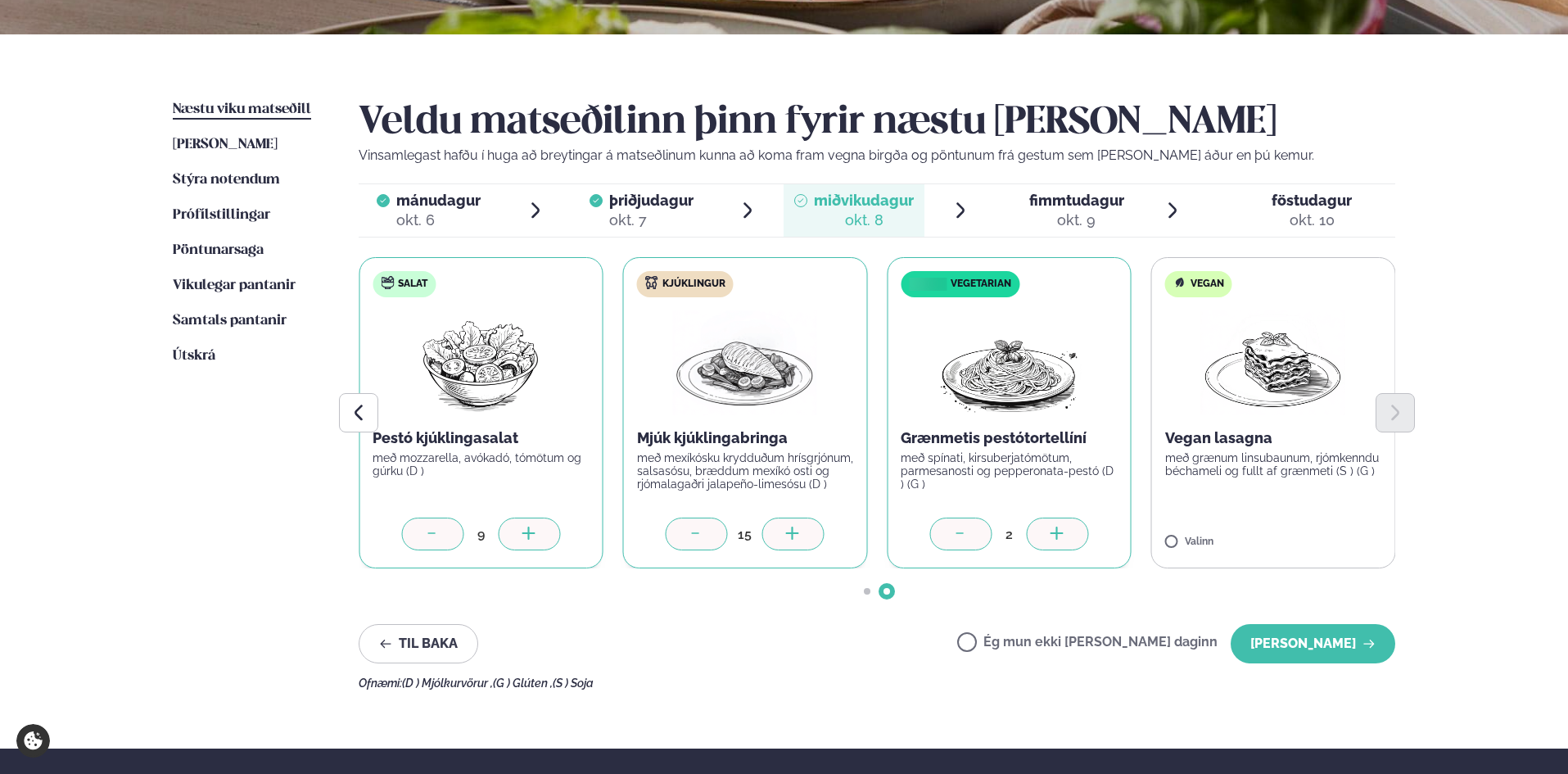
click at [1344, 537] on div "Valinn" at bounding box center [1273, 543] width 217 height 14
click at [1321, 636] on button "[PERSON_NAME]" at bounding box center [1312, 644] width 164 height 40
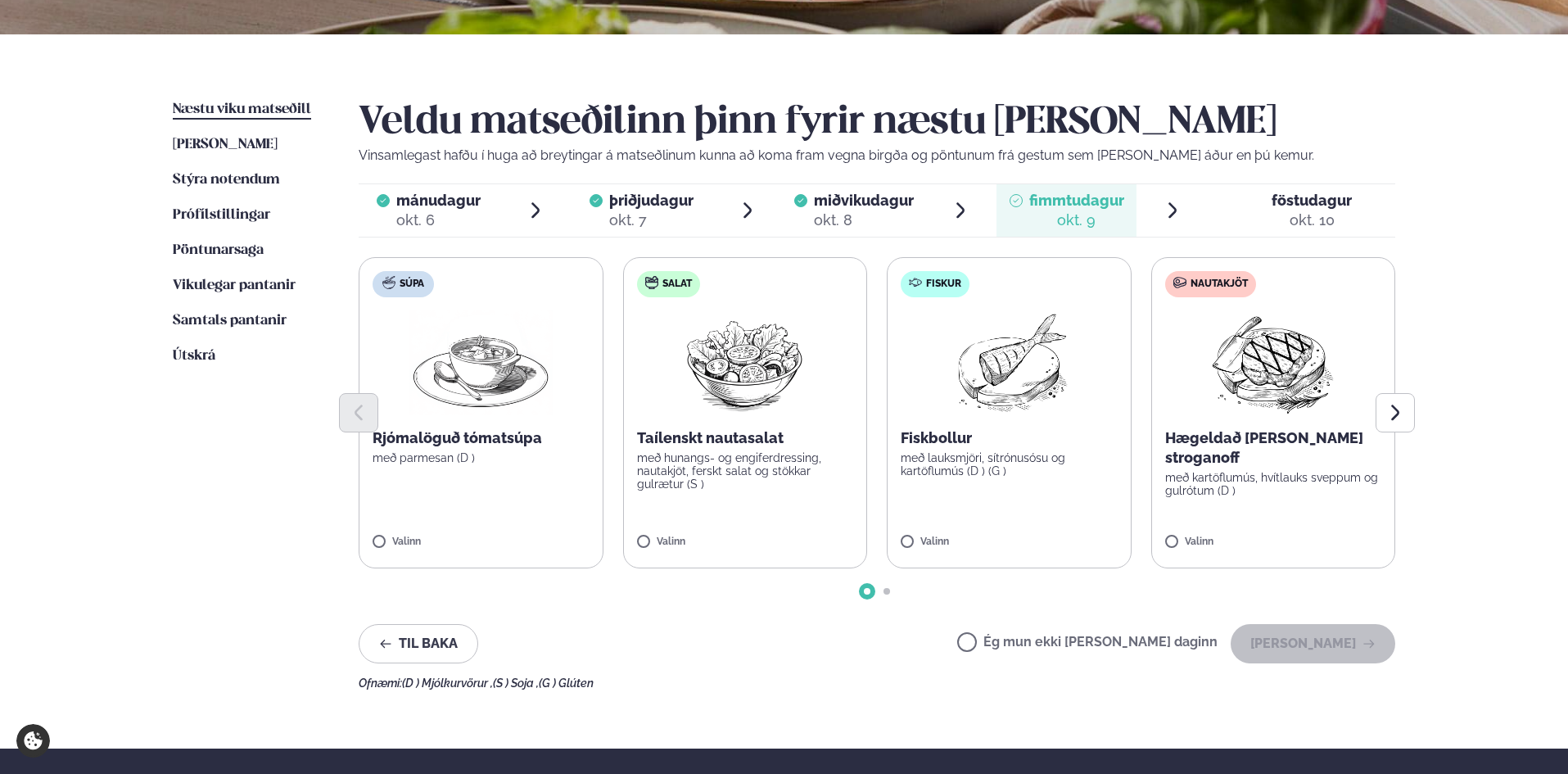
click at [784, 521] on label "Salat Taílenskt nautasalat með hunangs- og engiferdressing, nautakjöt, ferskt s…" at bounding box center [745, 413] width 245 height 311
click at [805, 536] on div at bounding box center [793, 534] width 62 height 33
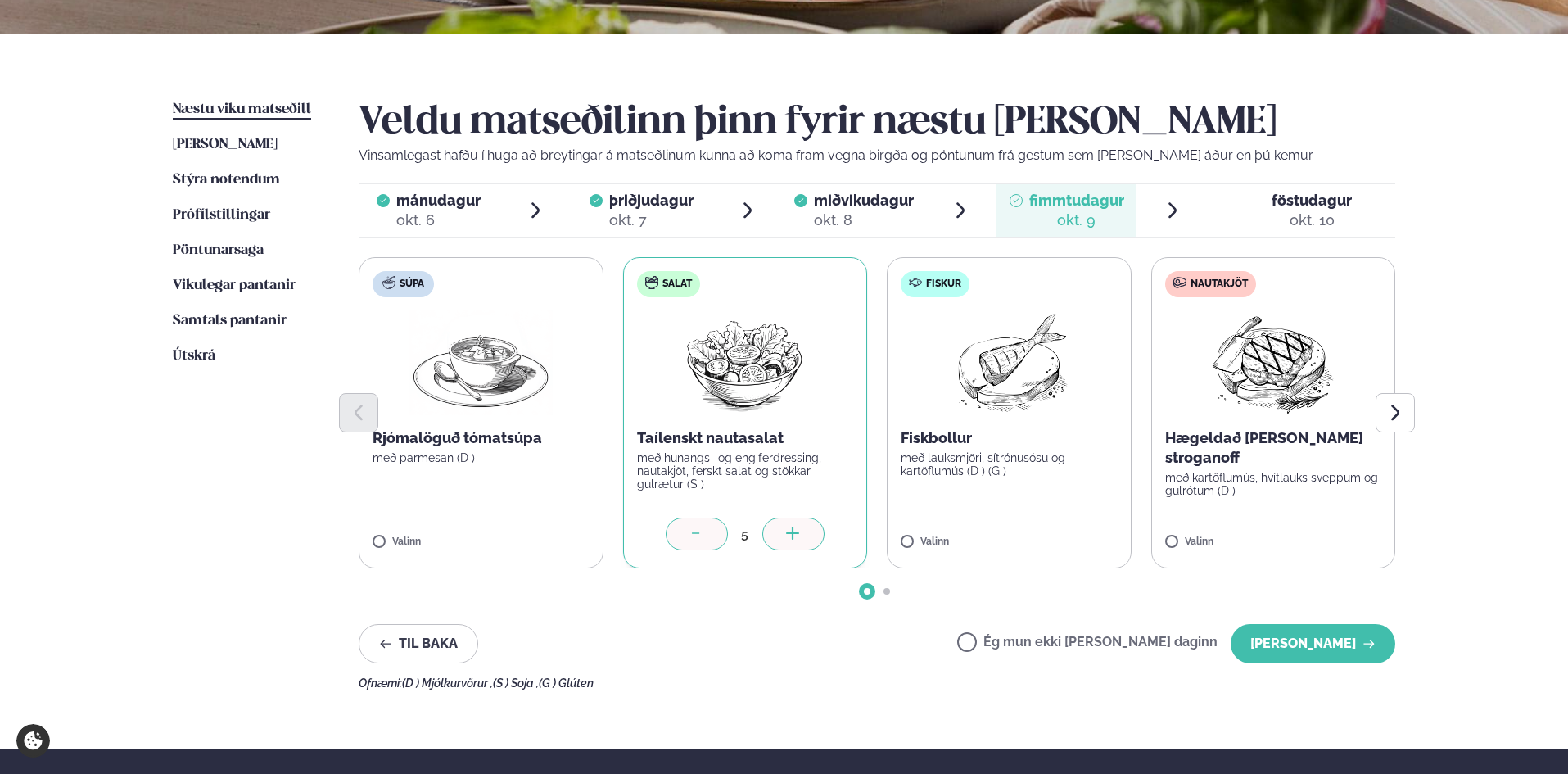
click at [805, 536] on div at bounding box center [793, 534] width 62 height 33
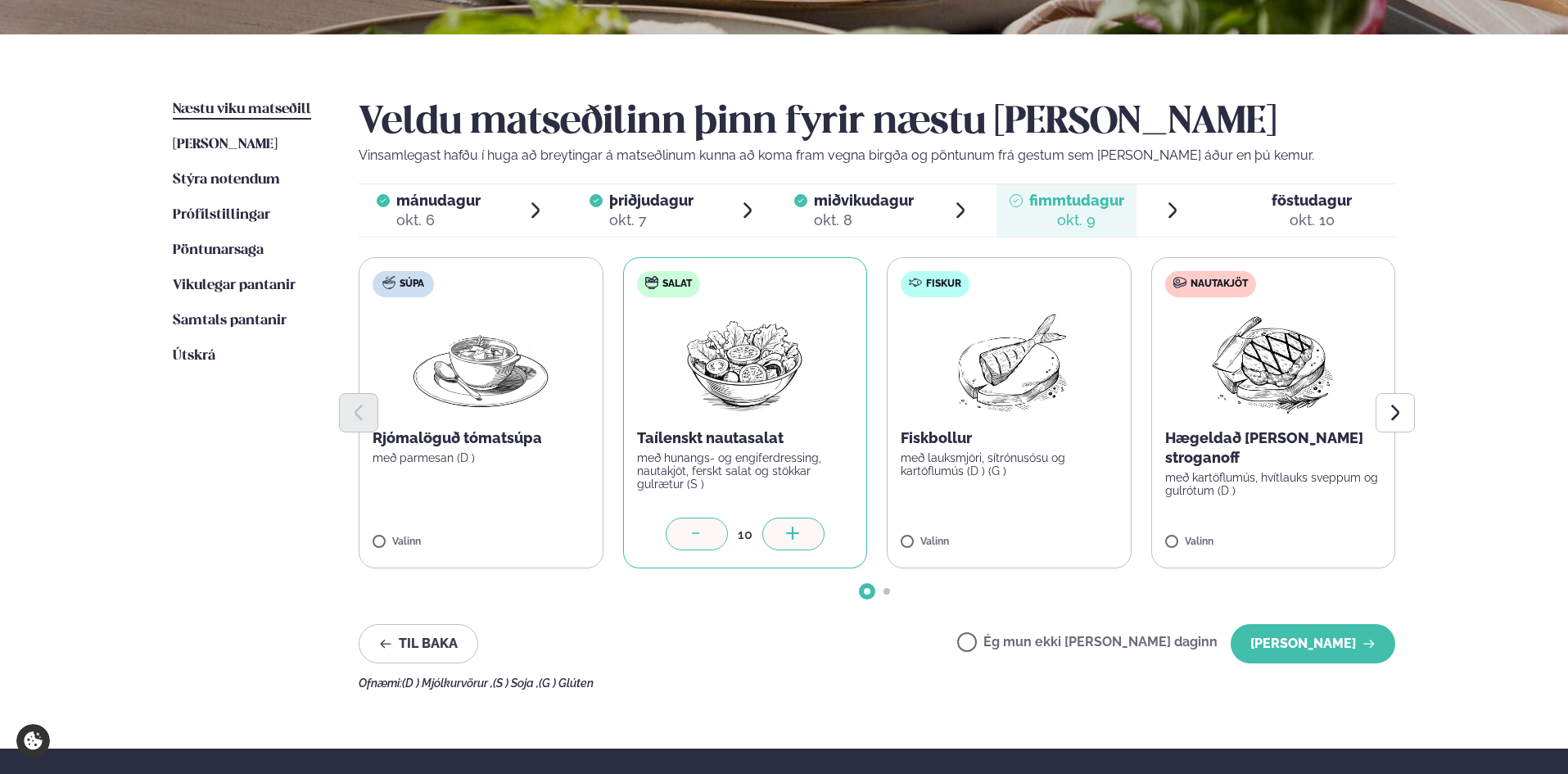
click at [1071, 521] on label "Fiskur Fiskbollur með lauksmjöri, sítrónusósu og kartöflumús (D ) (G ) Valinn" at bounding box center [1009, 413] width 245 height 311
click at [1064, 526] on icon at bounding box center [1057, 535] width 16 height 17
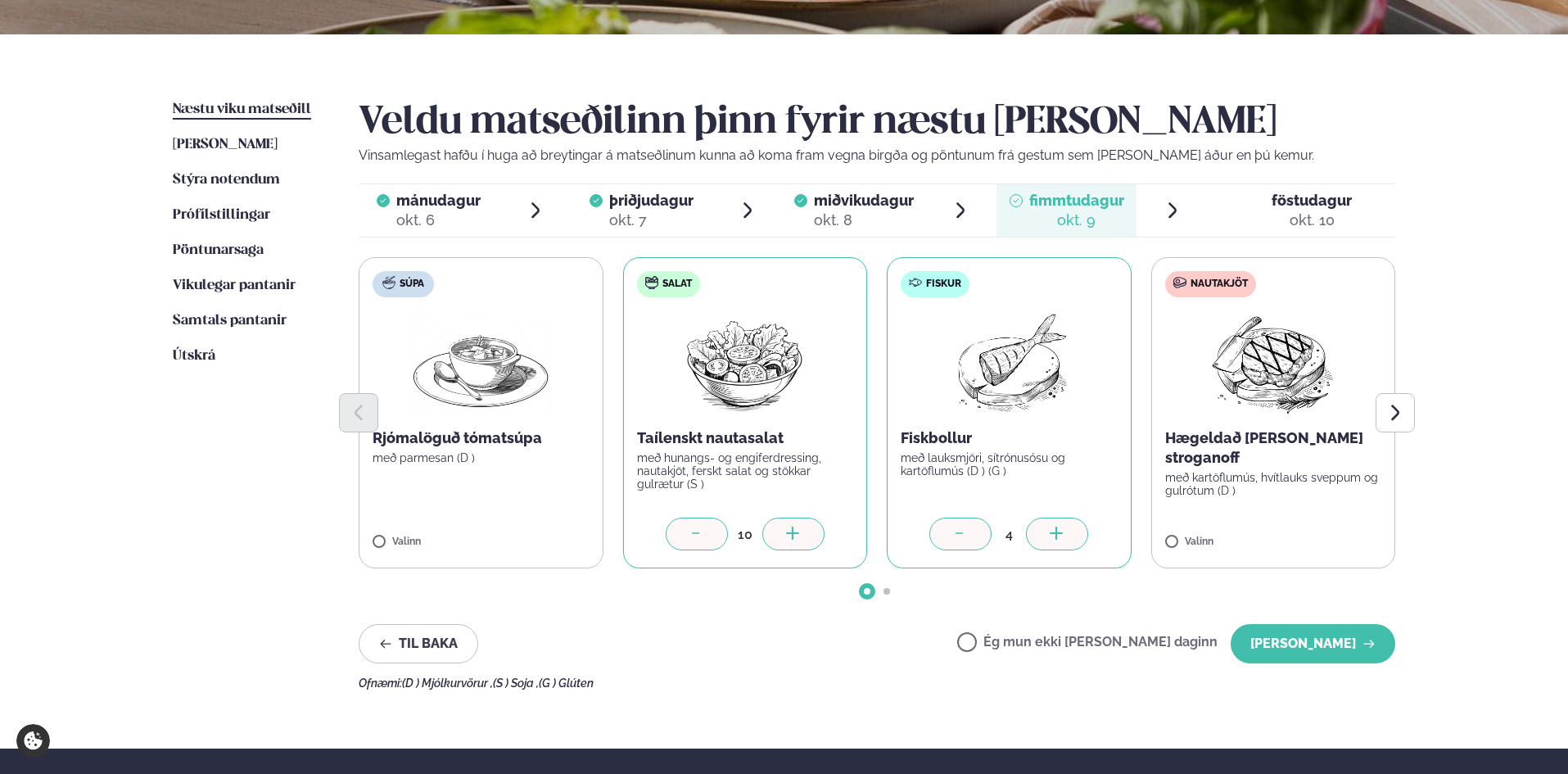
click at [1064, 526] on icon at bounding box center [1057, 535] width 16 height 17
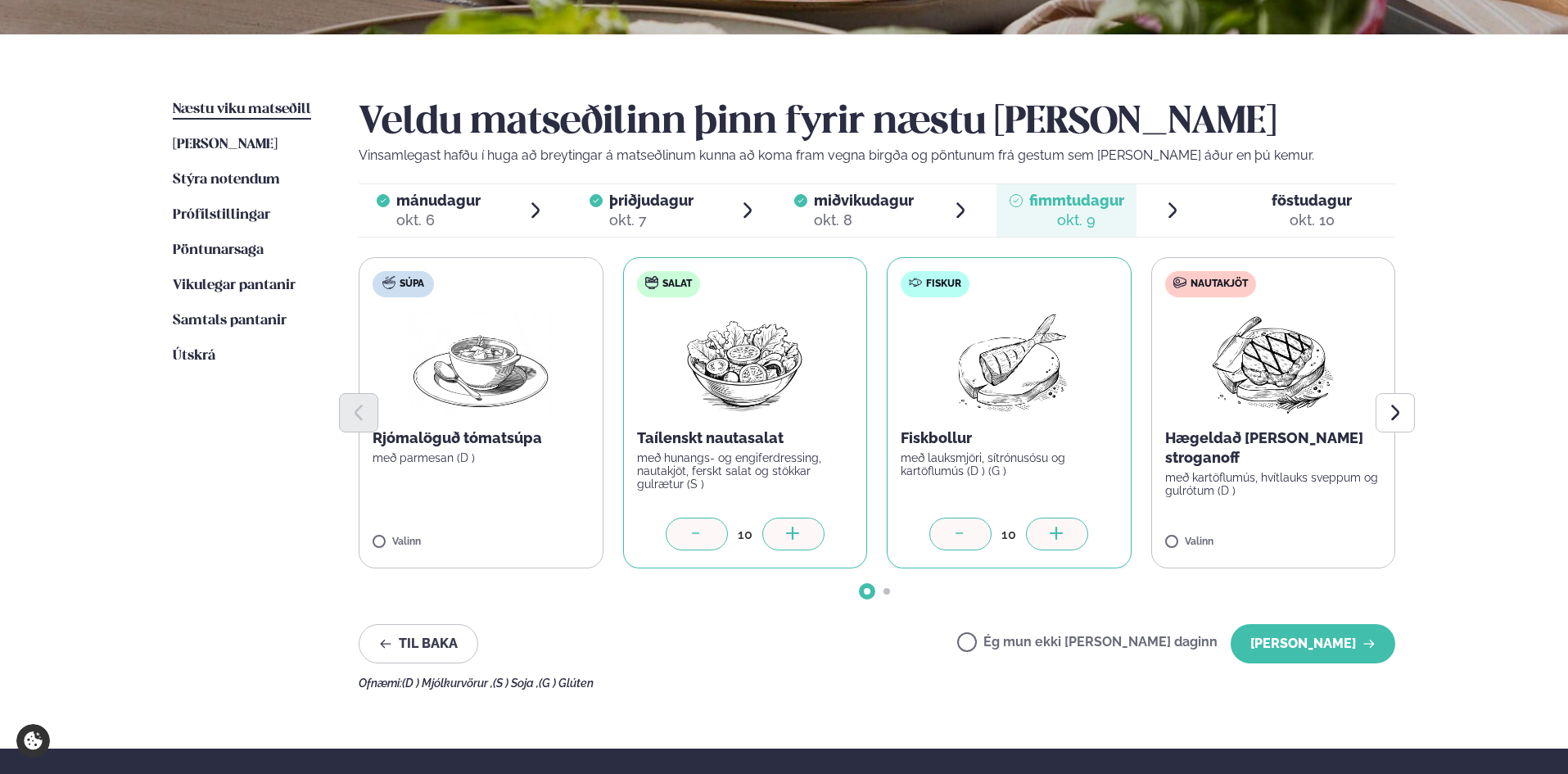
click at [1064, 526] on icon at bounding box center [1057, 535] width 16 height 17
click at [1339, 531] on label "Nautakjöt Hægeldað [PERSON_NAME] stroganoff með kartöflumús, hvítlauks sveppum …" at bounding box center [1273, 413] width 245 height 311
click at [1340, 527] on div at bounding box center [1321, 534] width 62 height 33
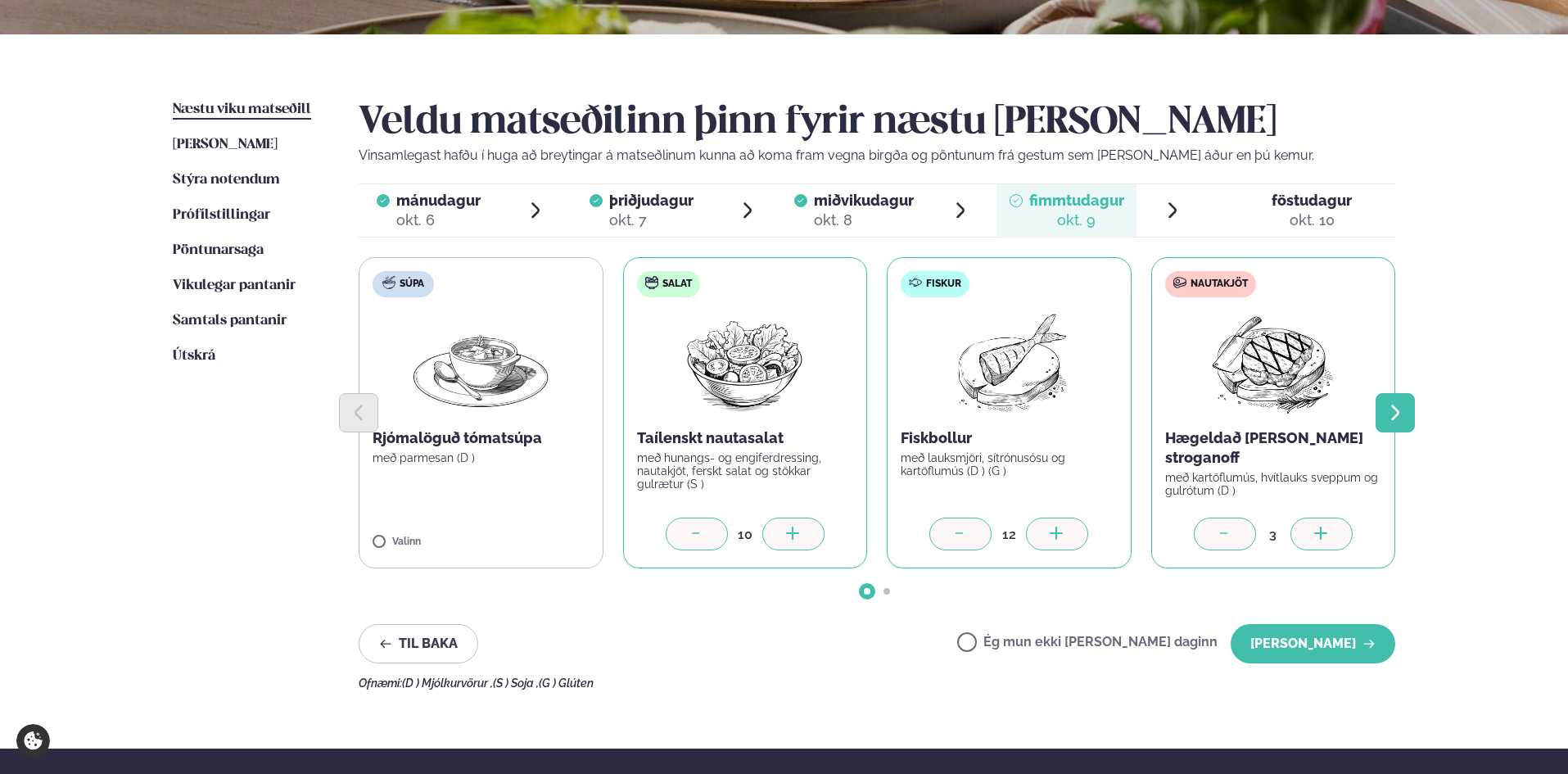
click at [1405, 414] on button "Next slide" at bounding box center [1395, 413] width 40 height 40
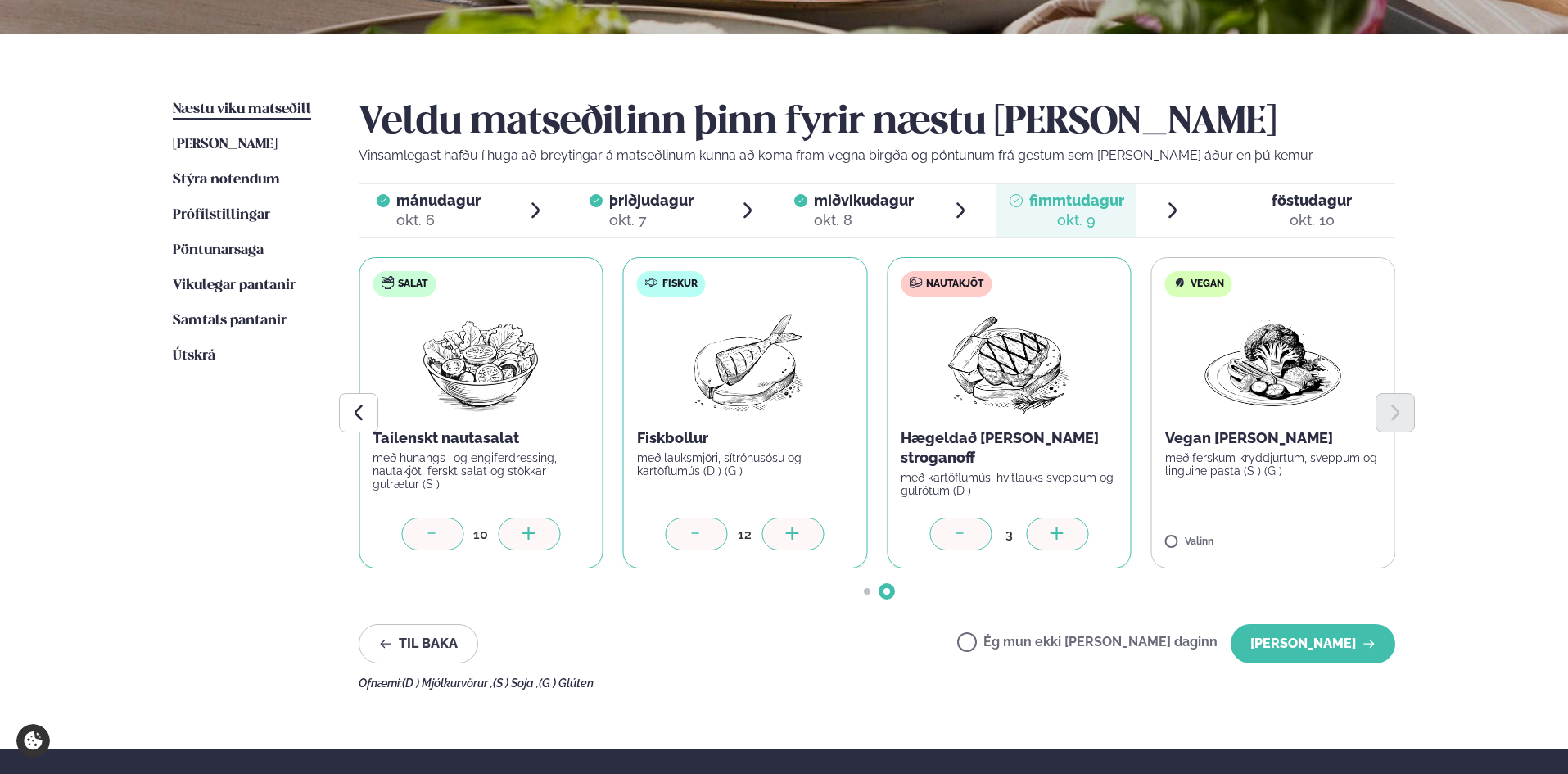
click at [1346, 522] on label "Vegan Vegan [PERSON_NAME] með ferskum kryddjurtum, sveppum og linguine pasta (S…" at bounding box center [1273, 413] width 245 height 311
click at [1329, 641] on button "[PERSON_NAME]" at bounding box center [1312, 644] width 164 height 40
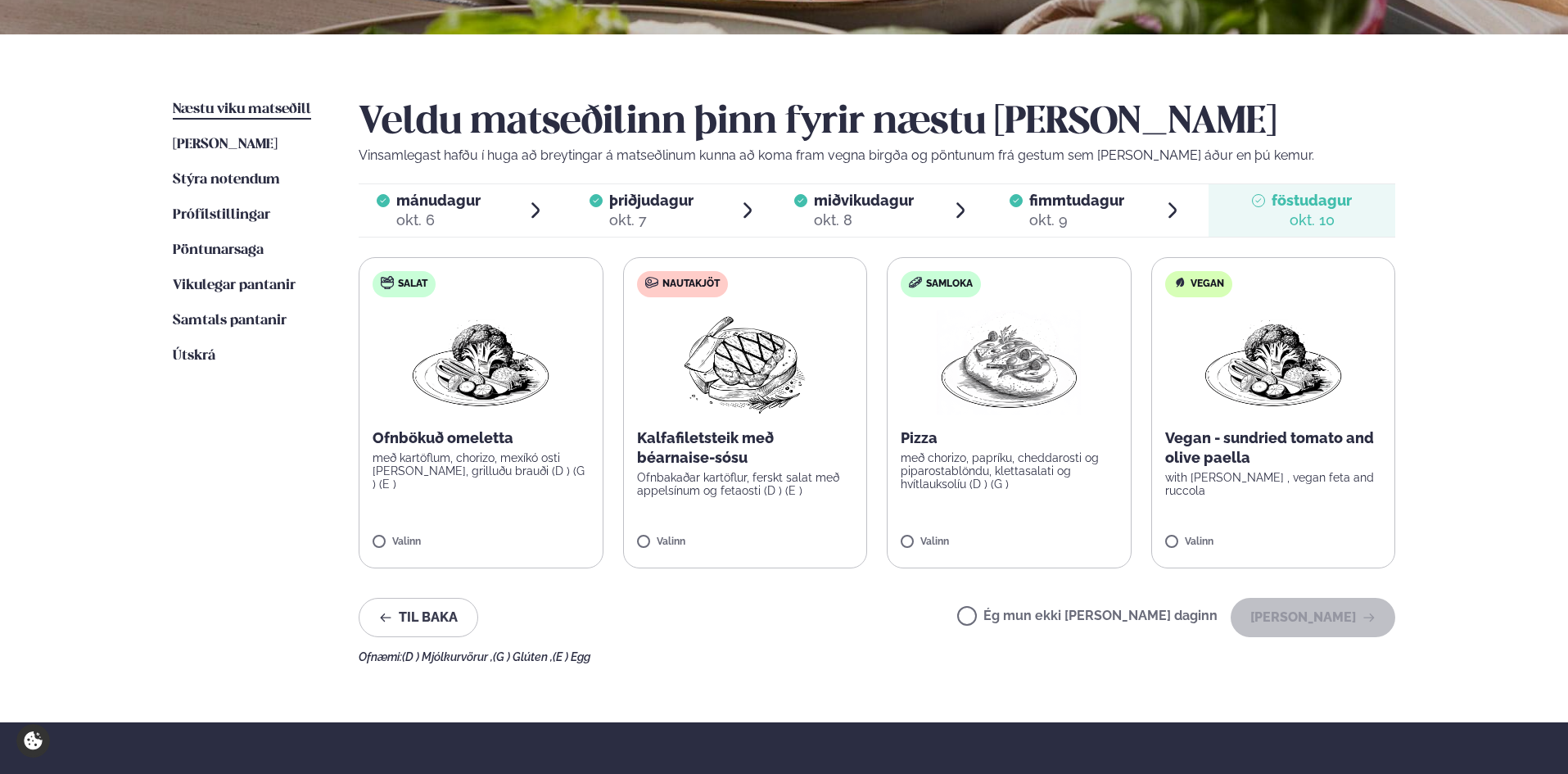
click at [520, 524] on label "Salat Ofnbökuð omeletta með kartöflum, chorizo, mexíkó osti [PERSON_NAME], gril…" at bounding box center [481, 413] width 245 height 311
click at [539, 441] on p "Ofnbökuð omeletta" at bounding box center [481, 438] width 217 height 20
click at [540, 525] on div at bounding box center [528, 534] width 62 height 33
click at [799, 529] on label "Nautakjöt Kalfafiletsteik með béarnaise-sósu Ofnbakaðar kartöflur, ferskt salat…" at bounding box center [745, 413] width 245 height 311
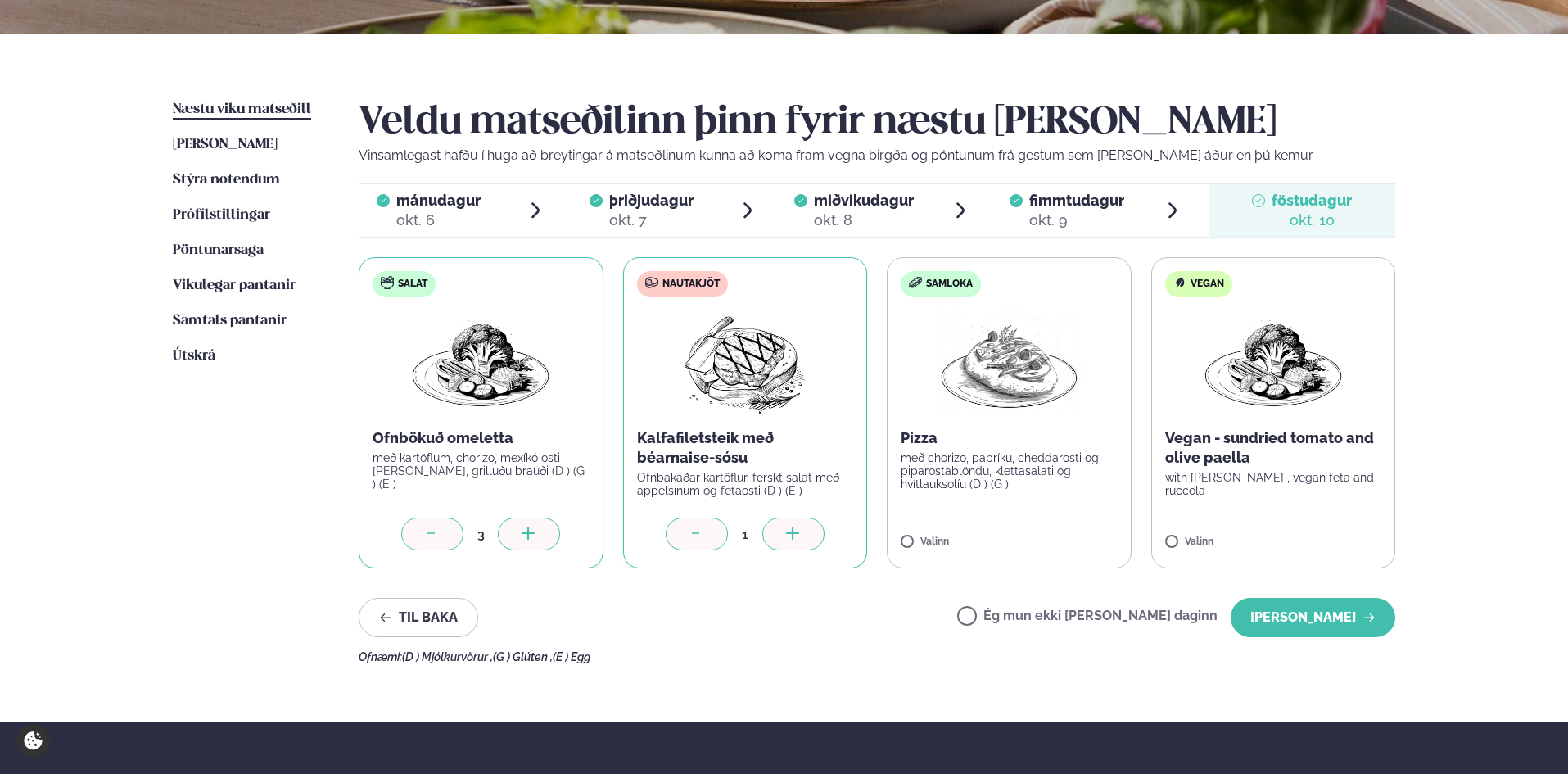
click at [800, 532] on icon at bounding box center [793, 535] width 16 height 17
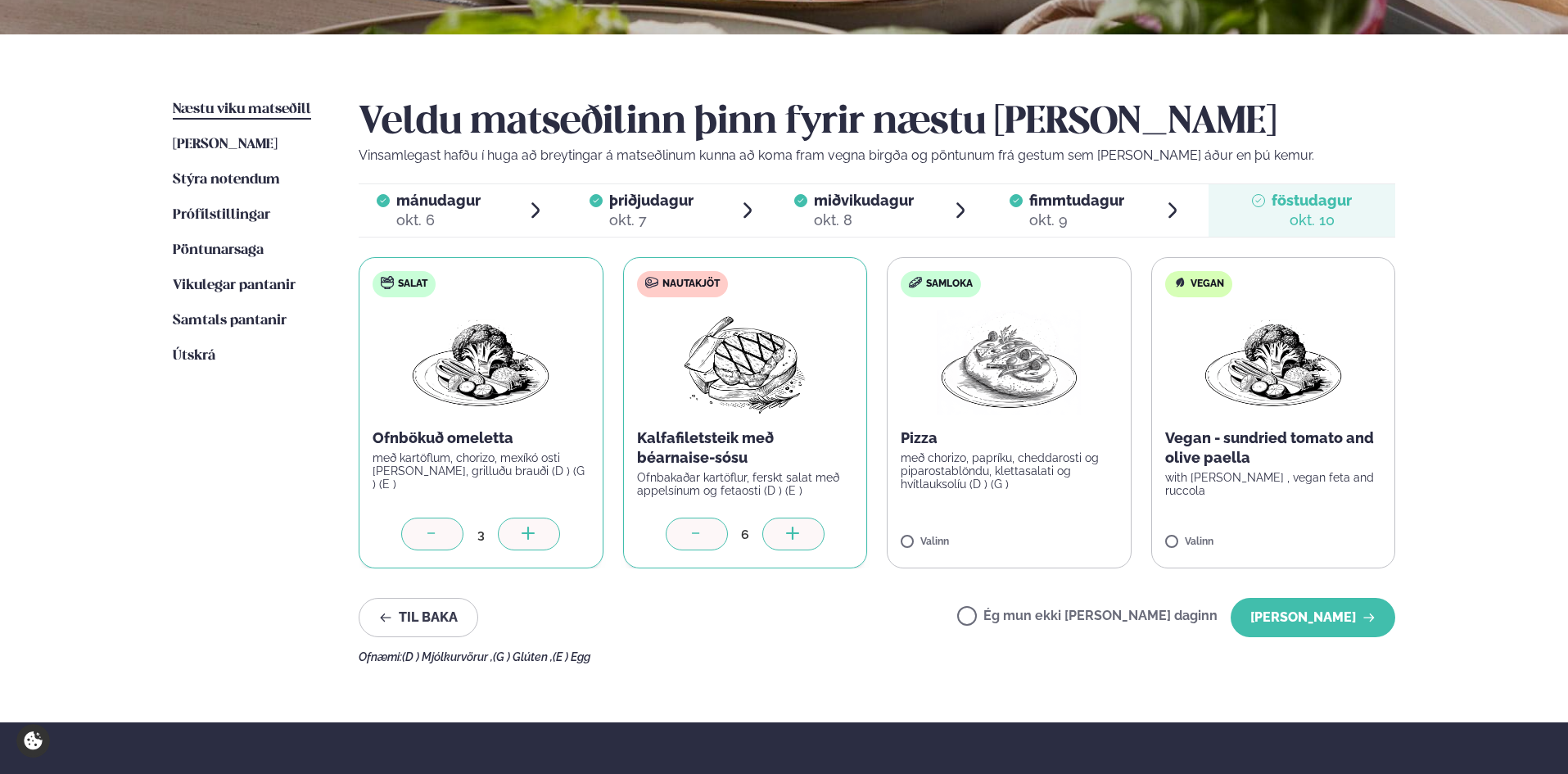
click at [800, 532] on icon at bounding box center [793, 535] width 16 height 17
click at [1079, 529] on label "Samloka Pizza með chorizo, papríku, cheddarosti og piparostablöndu, klettasalat…" at bounding box center [1009, 413] width 245 height 311
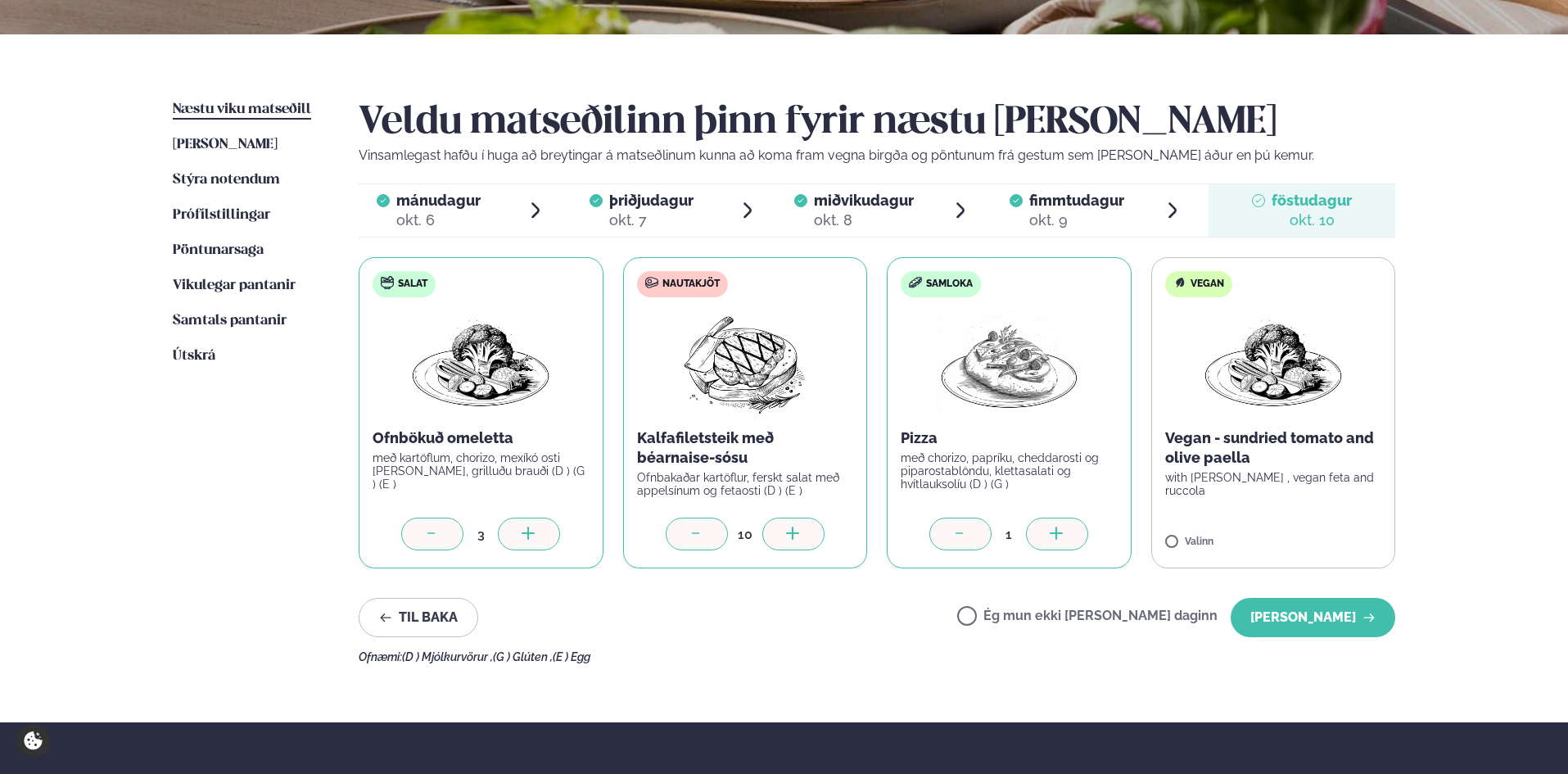
click at [1079, 529] on div at bounding box center [1057, 534] width 62 height 33
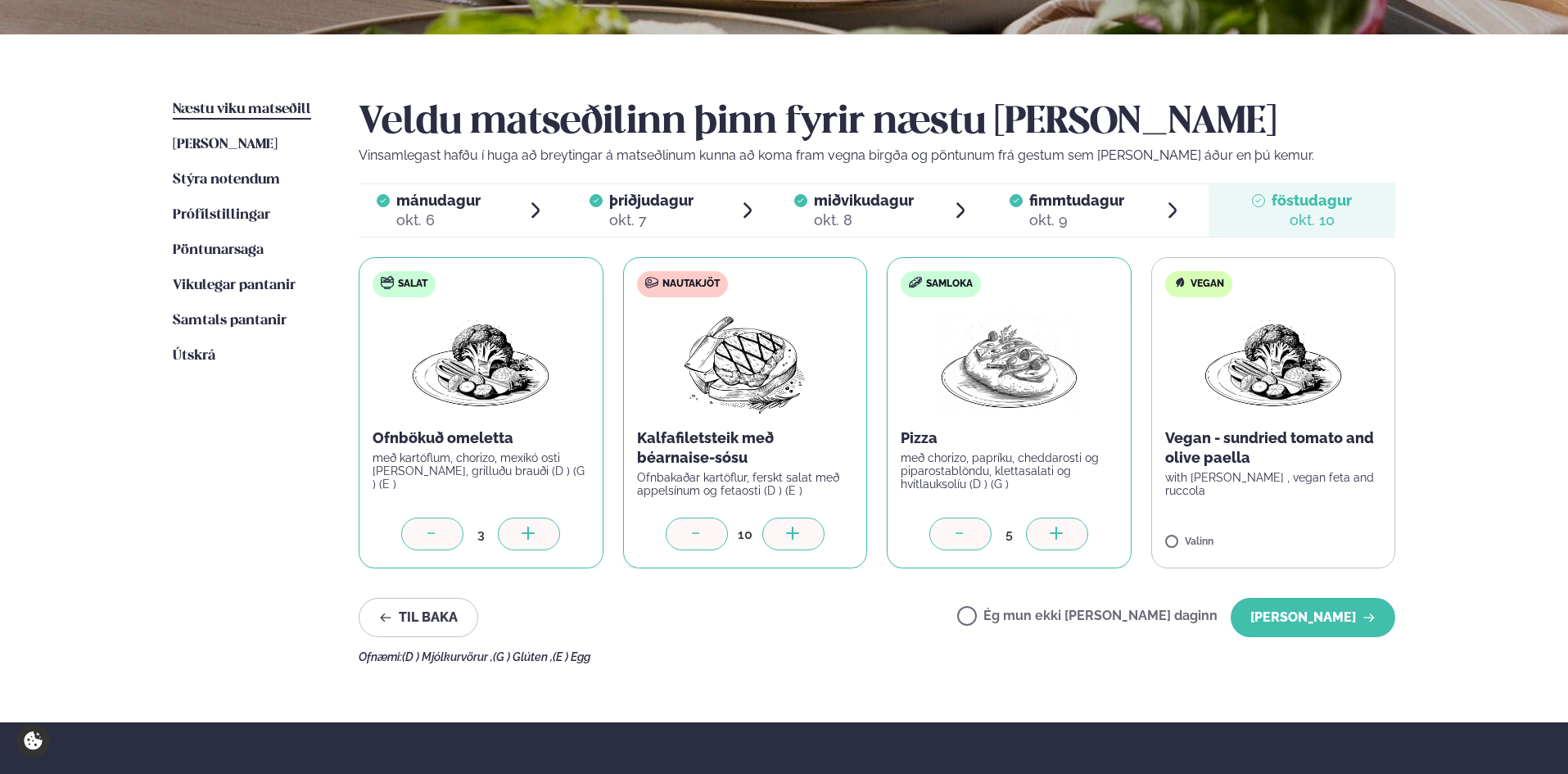
click at [1076, 529] on div at bounding box center [1057, 534] width 62 height 33
click at [1064, 527] on icon at bounding box center [1057, 535] width 16 height 17
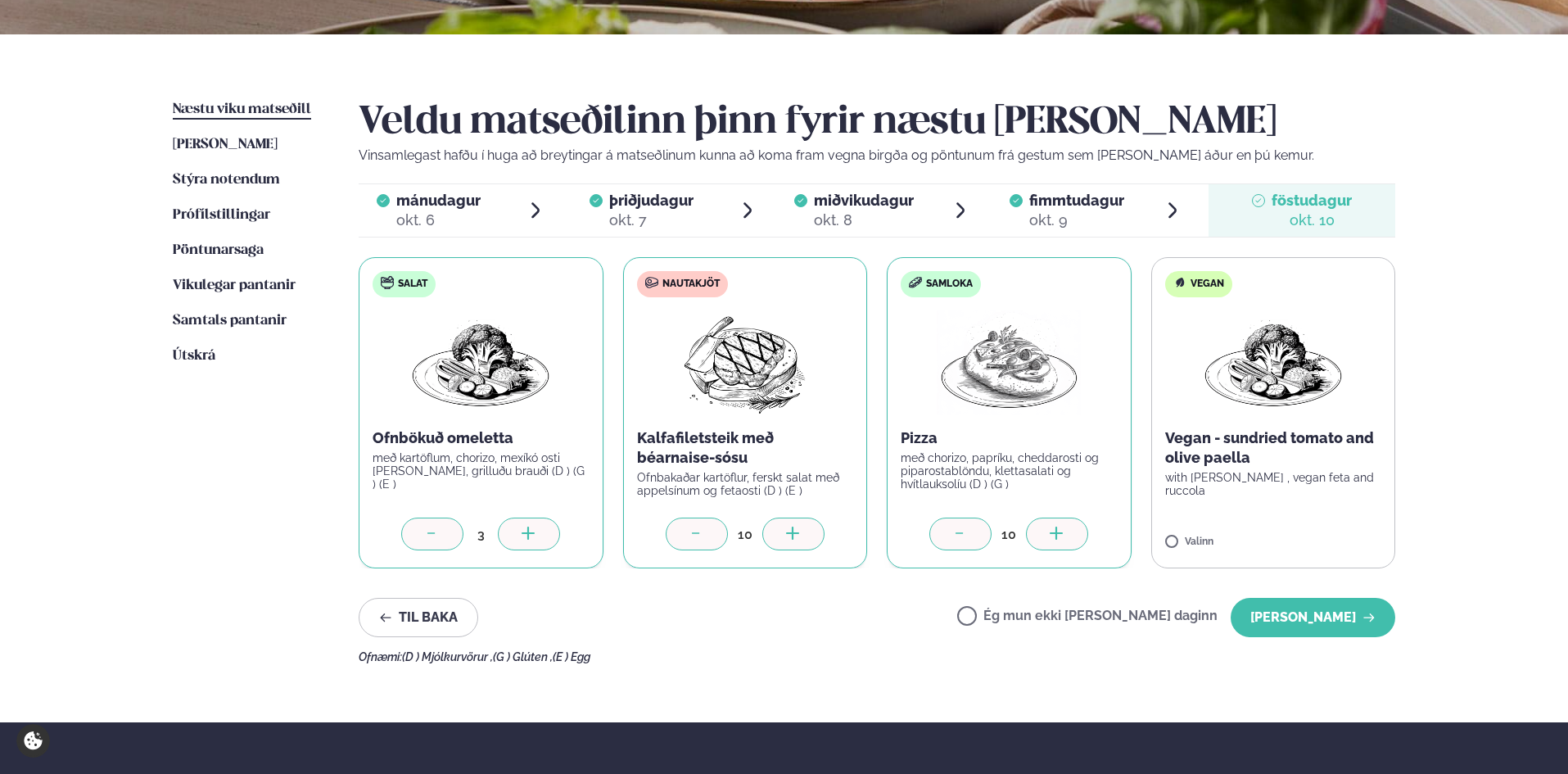
click at [1064, 527] on icon at bounding box center [1057, 535] width 16 height 17
click at [1353, 523] on label "Vegan Vegan - sundried tomato and olive paella with zucchini , vegan feta and r…" at bounding box center [1273, 413] width 245 height 311
click at [1336, 535] on div at bounding box center [1321, 534] width 62 height 33
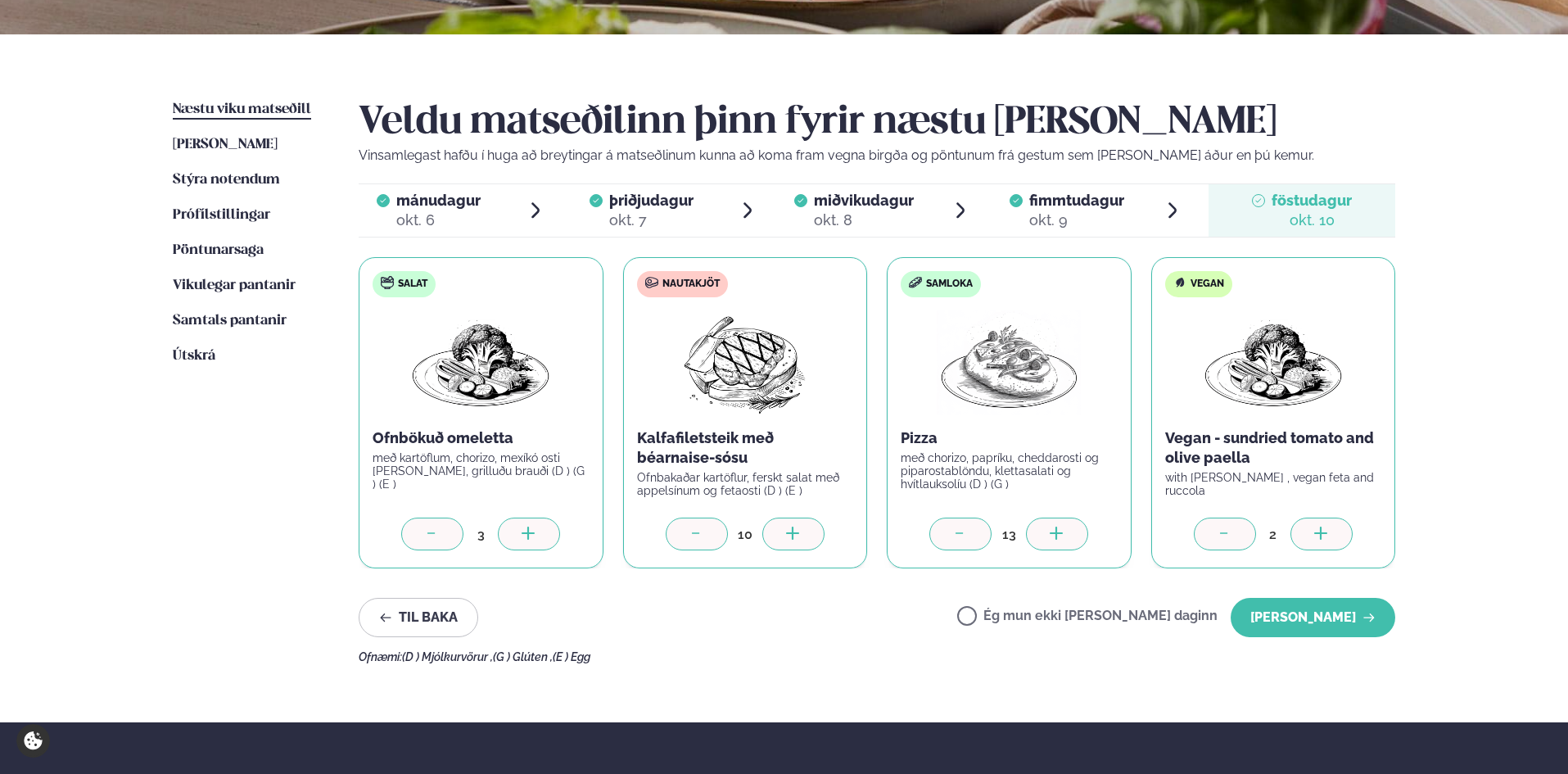
click at [1238, 539] on div at bounding box center [1224, 534] width 62 height 33
click at [1320, 621] on button "[PERSON_NAME]" at bounding box center [1312, 617] width 164 height 40
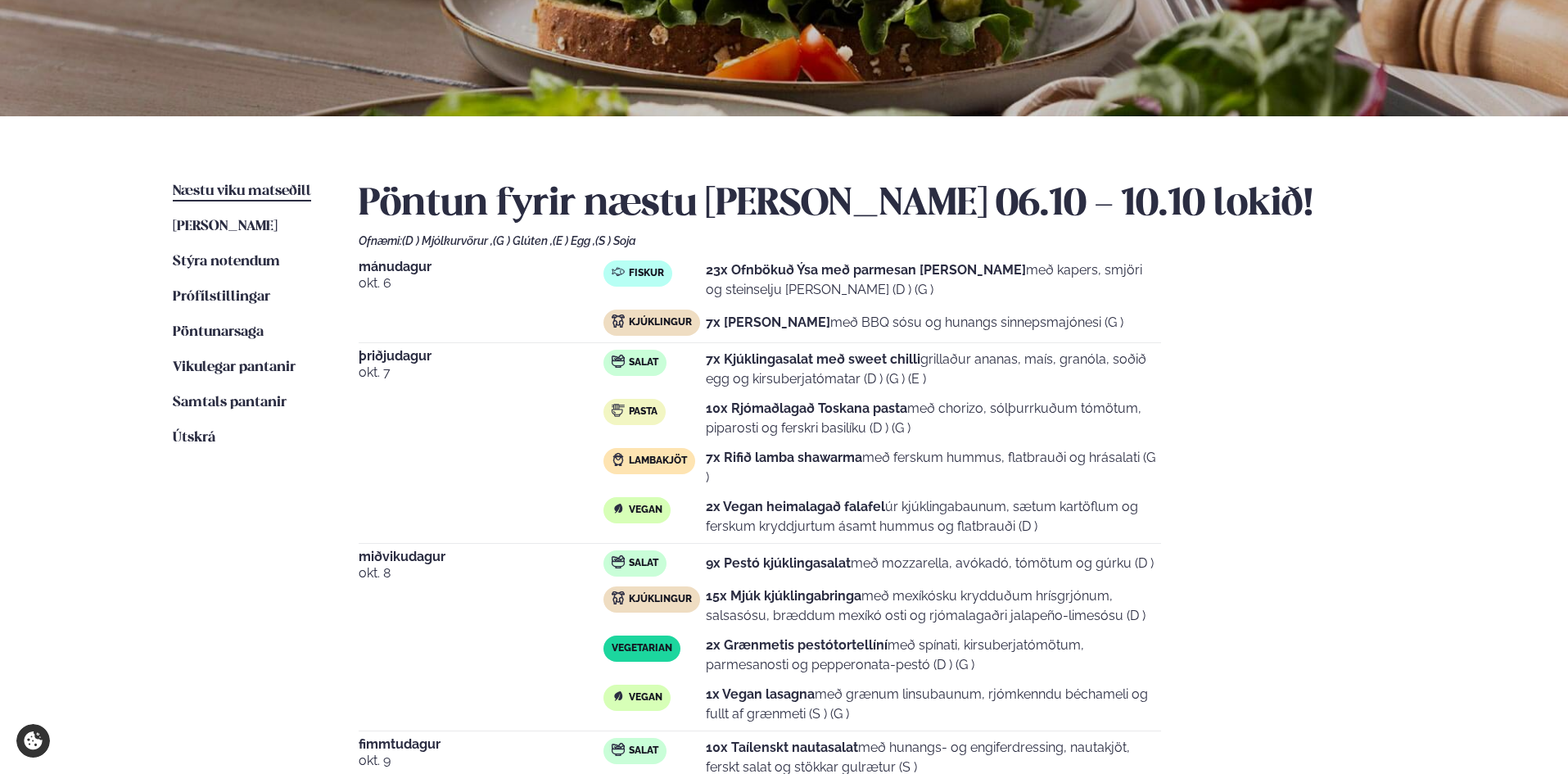
scroll to position [0, 0]
